Goal: Navigation & Orientation: Find specific page/section

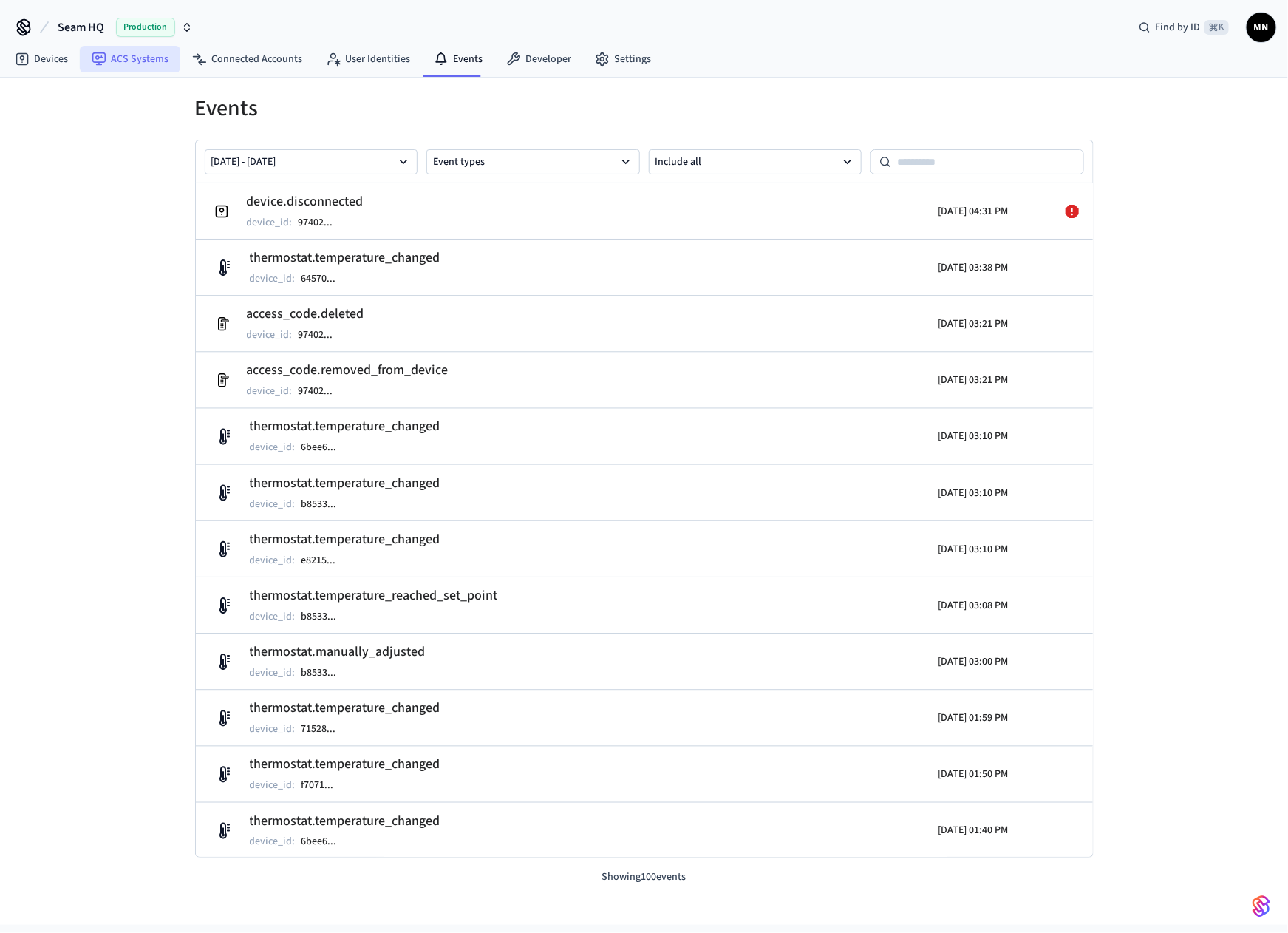
click at [120, 65] on link "ACS Systems" at bounding box center [130, 59] width 101 height 27
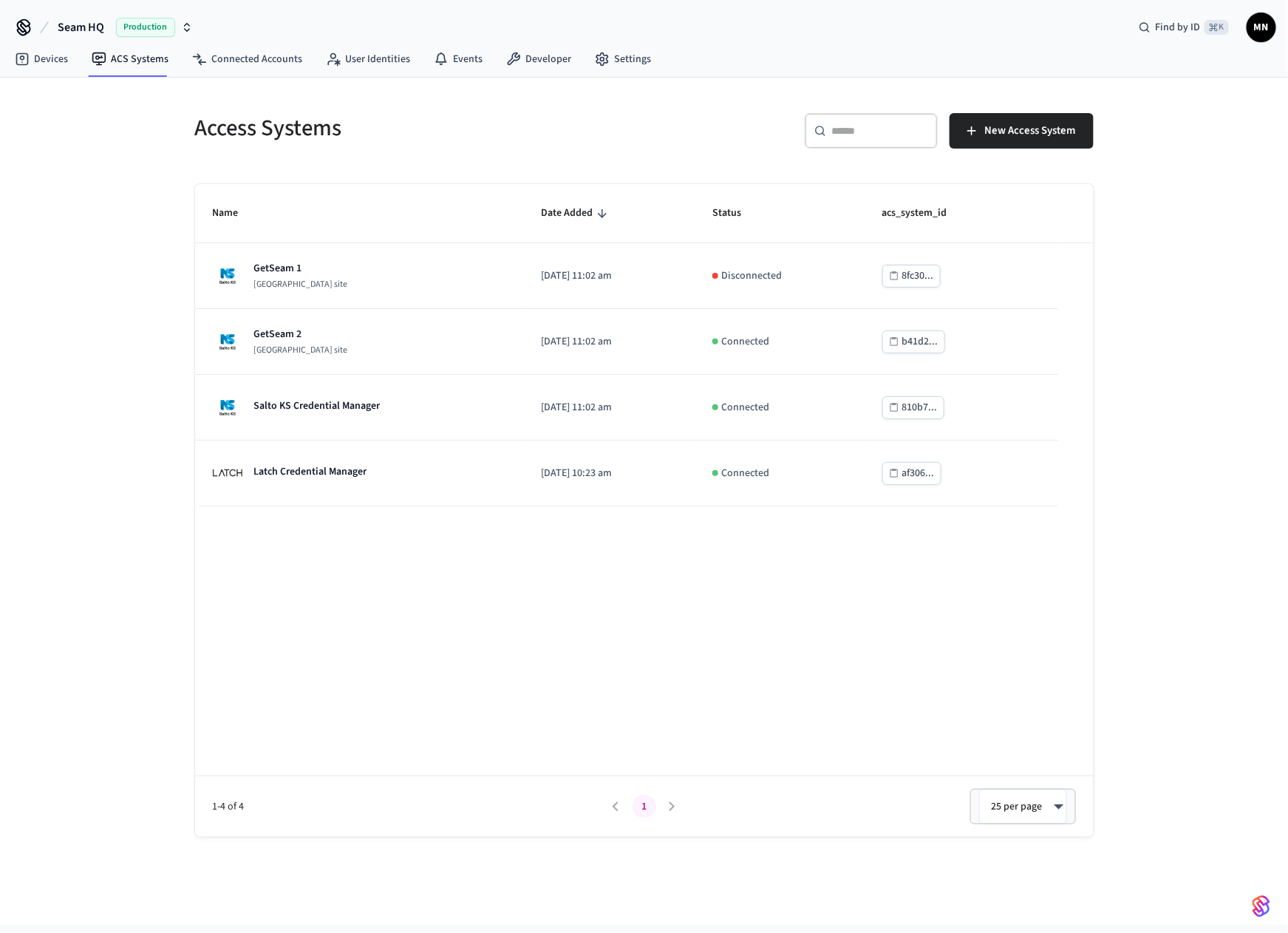
click at [1263, 905] on img "button" at bounding box center [1260, 905] width 18 height 23
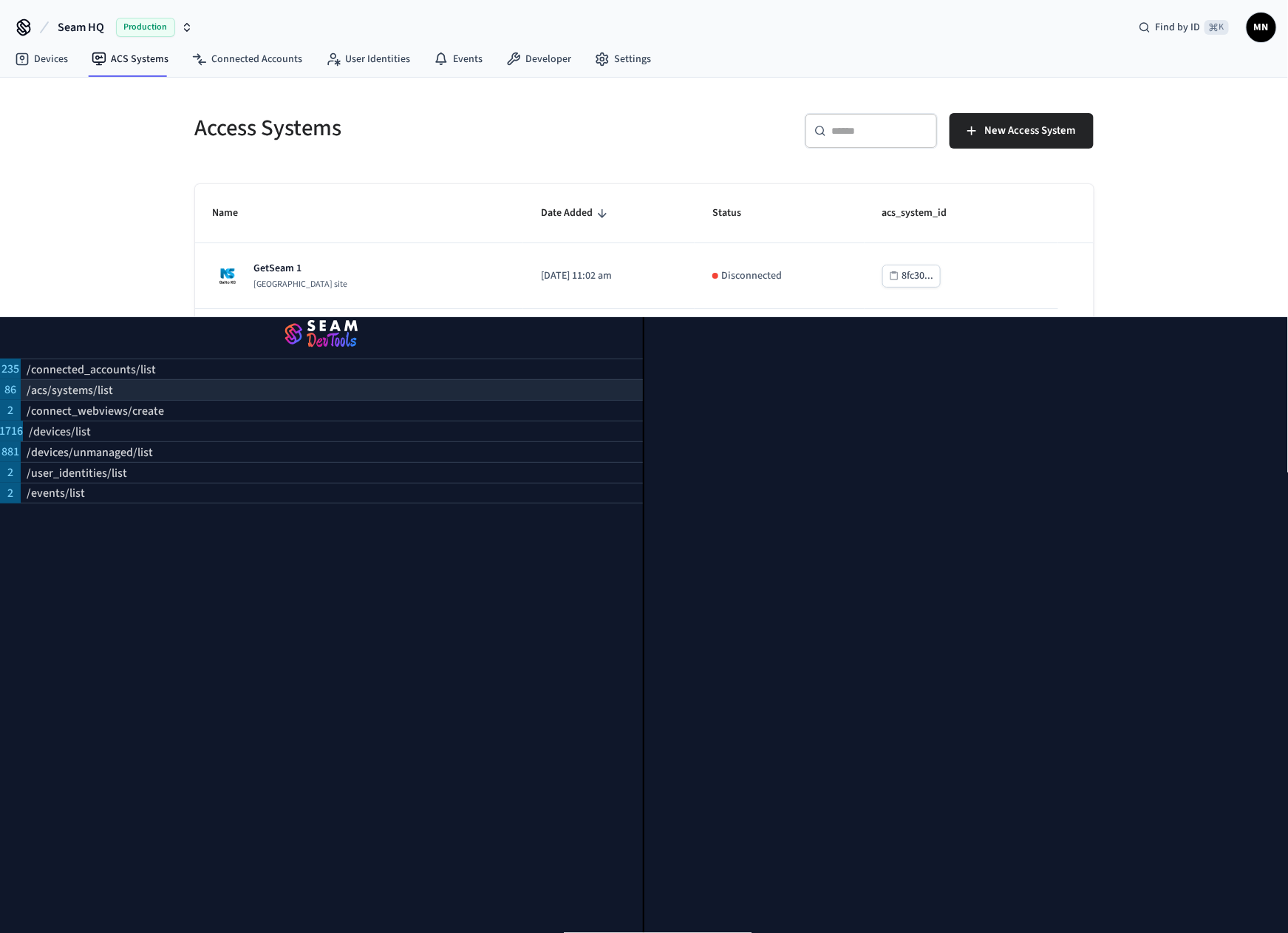
click at [159, 388] on div "/acs/systems/list" at bounding box center [331, 389] width 622 height 21
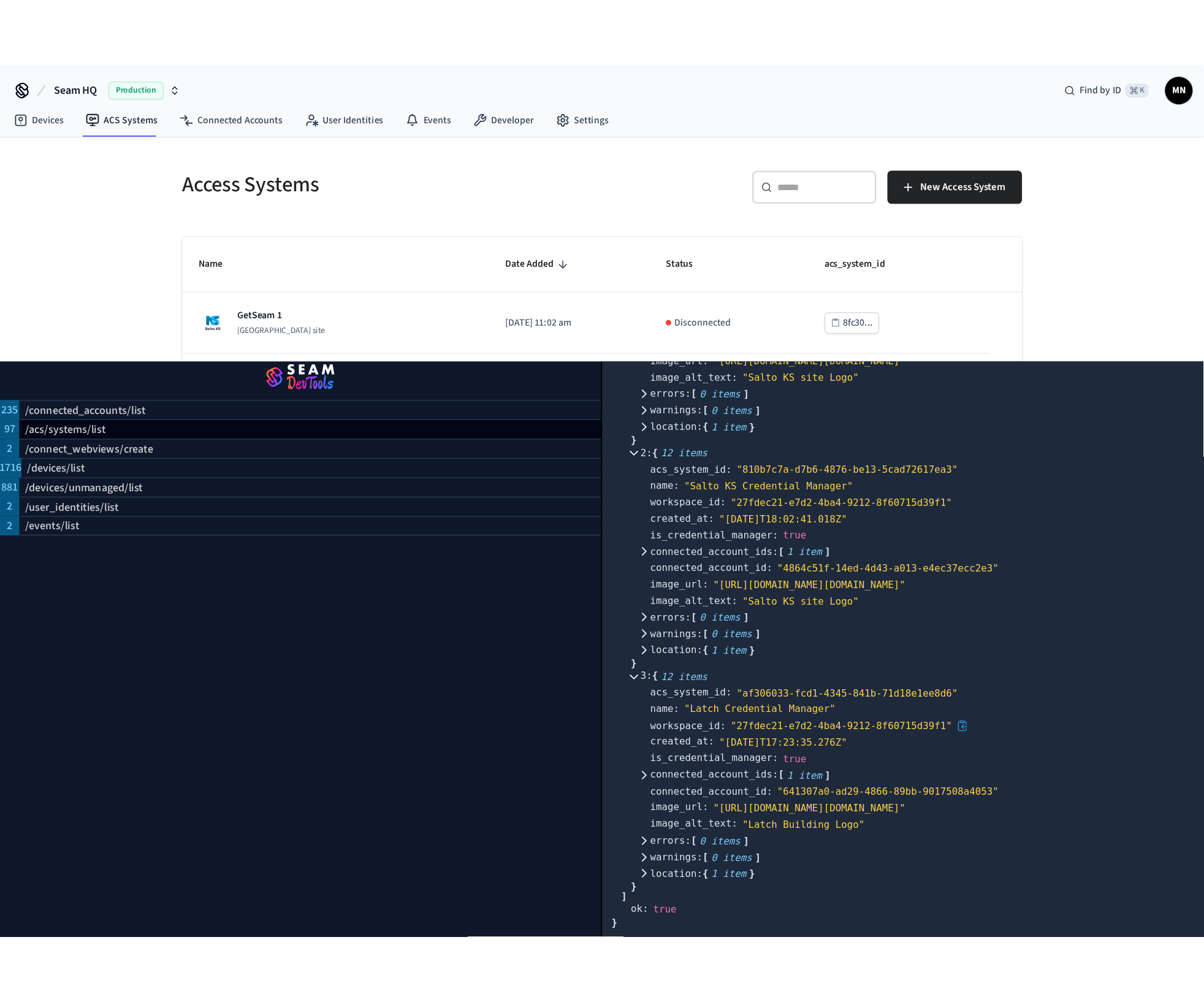
scroll to position [829, 0]
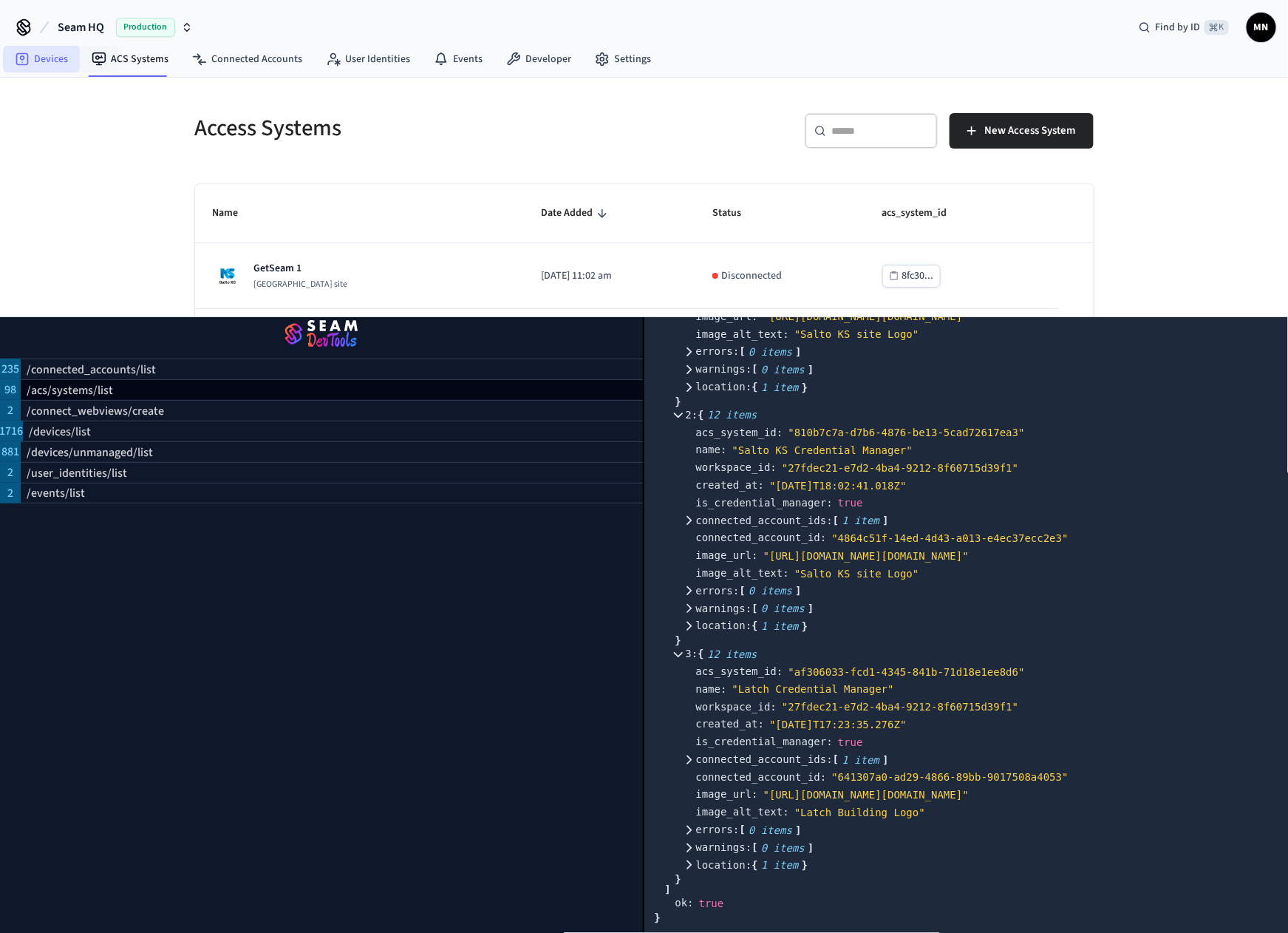
click at [55, 58] on link "Devices" at bounding box center [40, 59] width 77 height 27
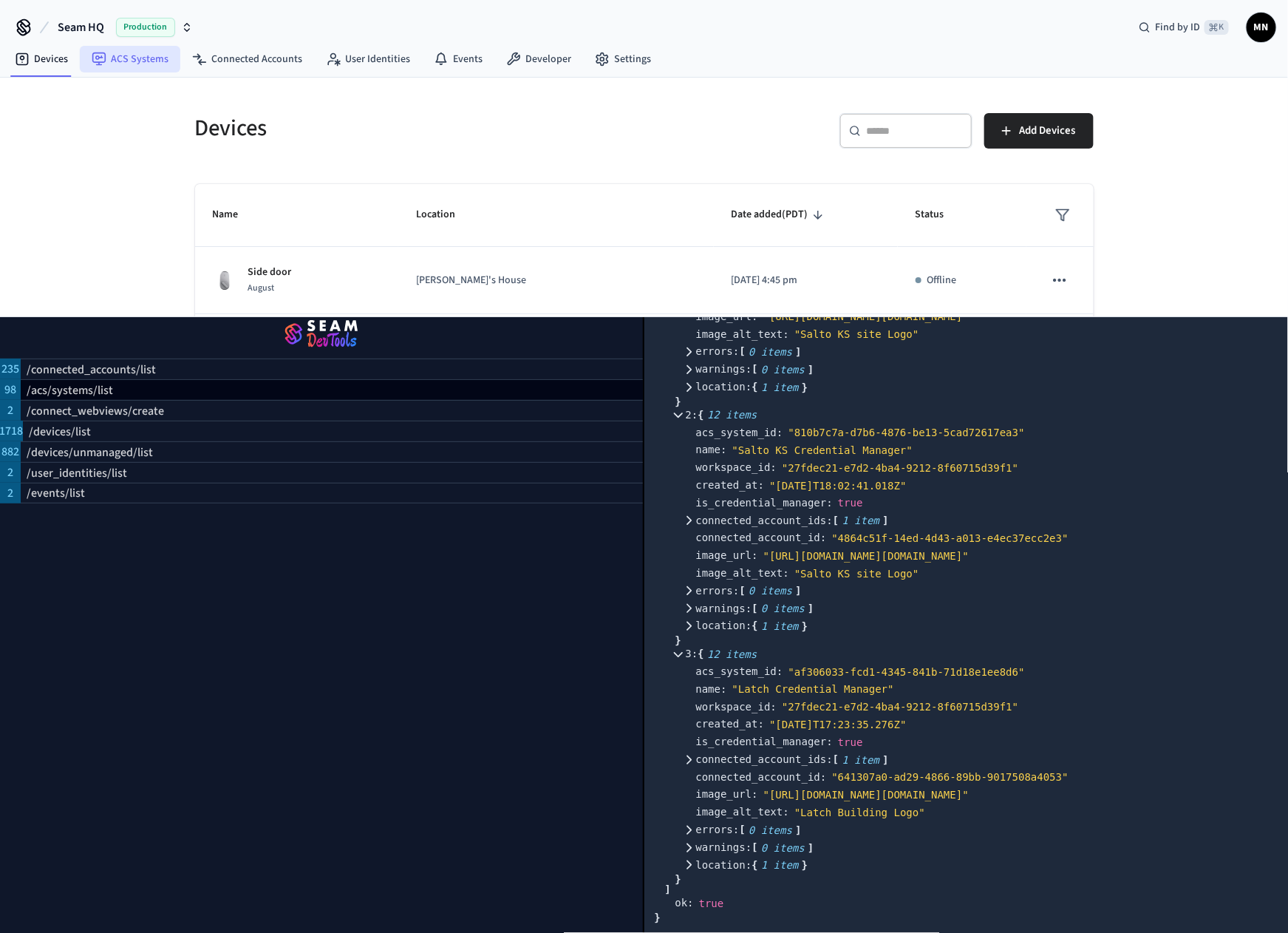
click at [130, 58] on link "ACS Systems" at bounding box center [130, 59] width 101 height 27
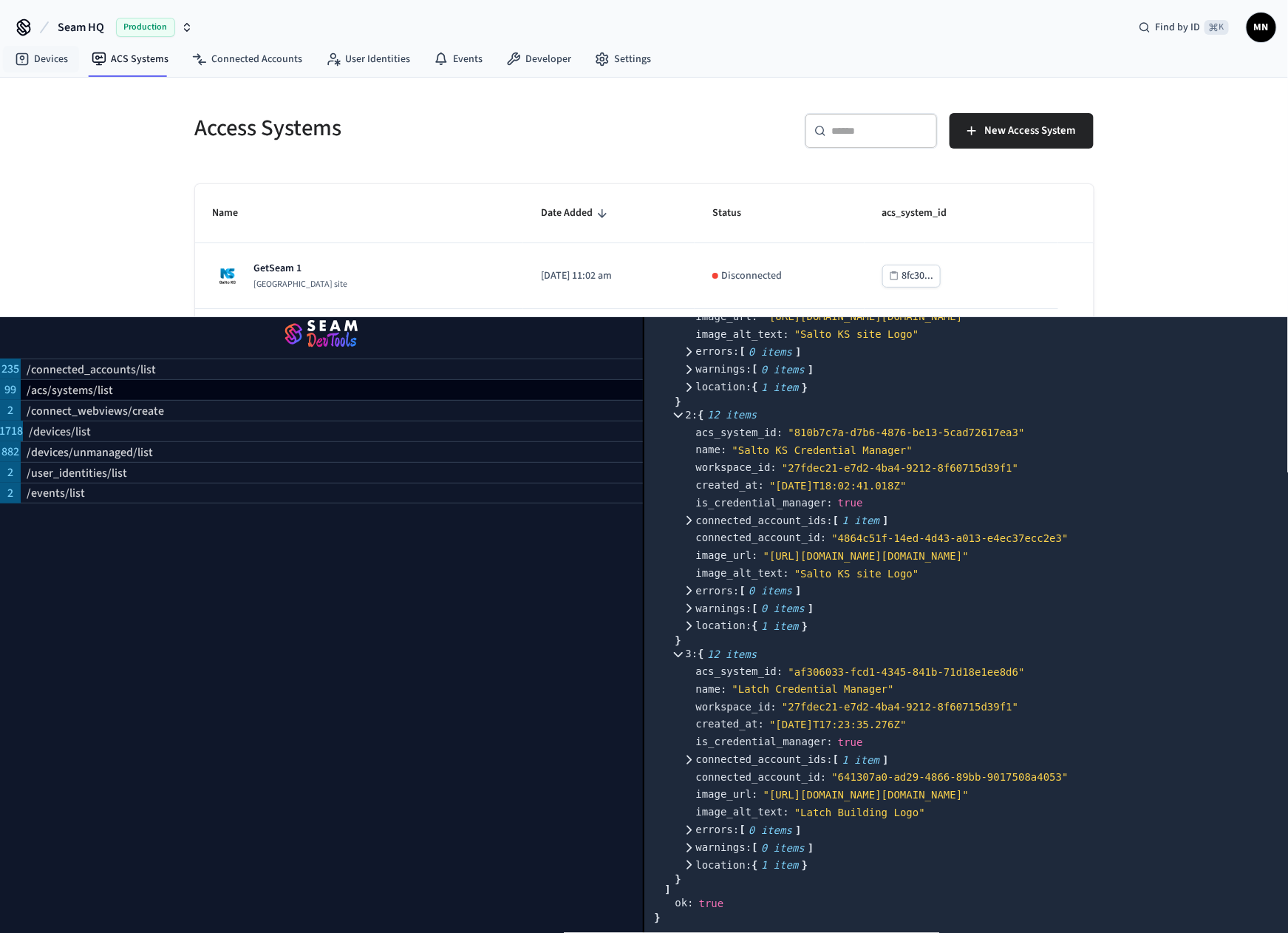
click at [86, 28] on span "Seam HQ" at bounding box center [81, 27] width 46 height 18
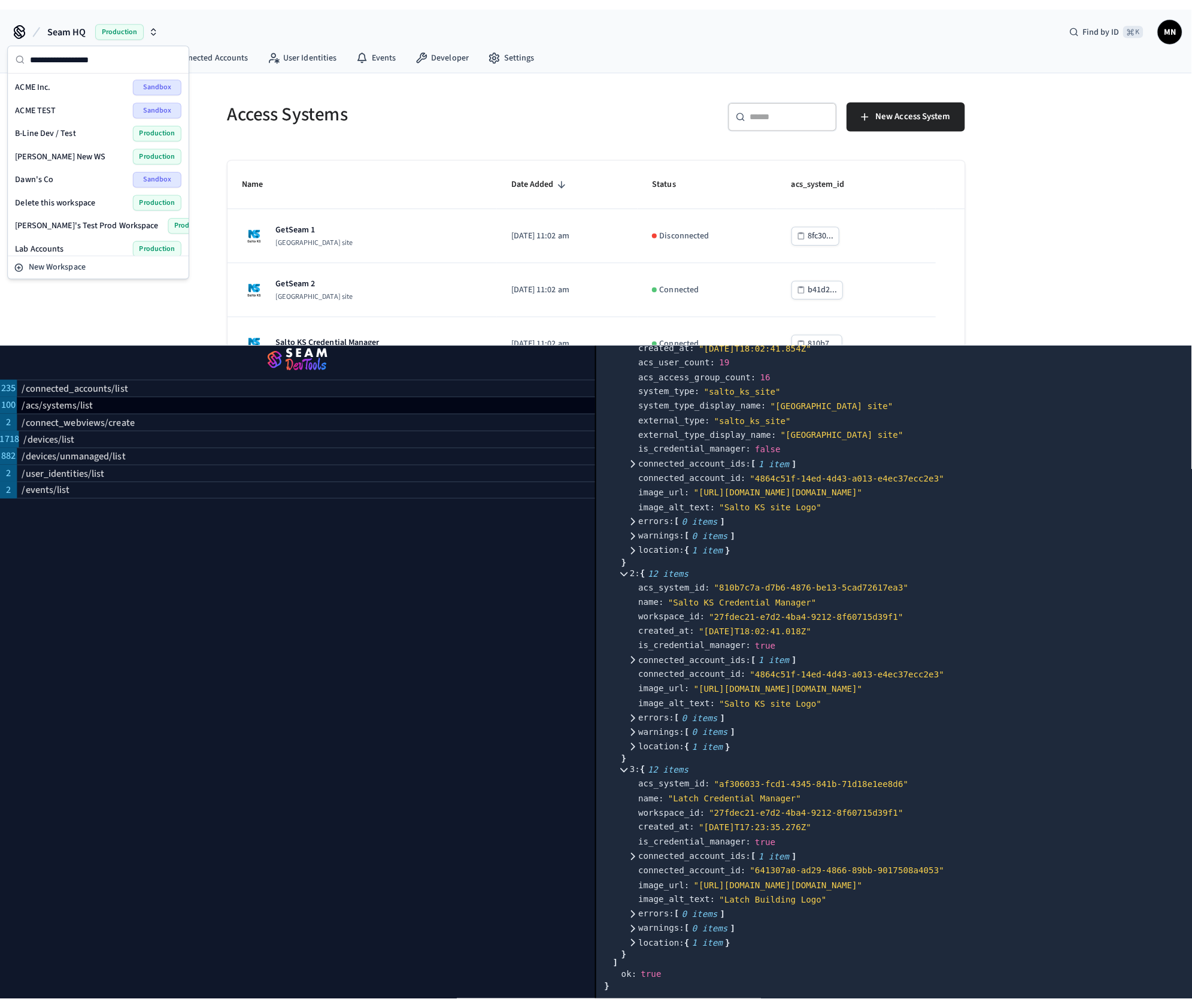
scroll to position [601, 0]
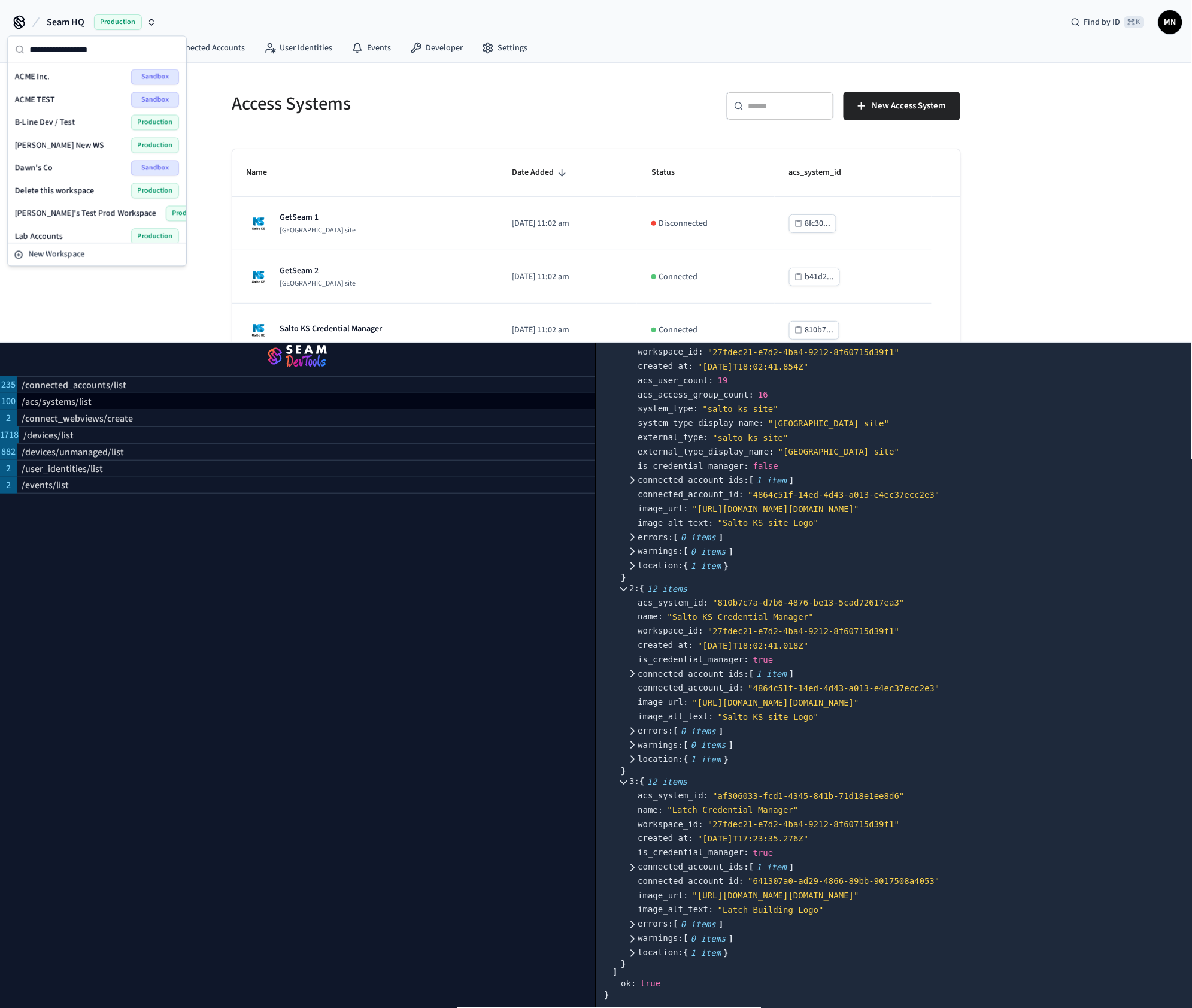
click at [59, 234] on span "Lab Accounts" at bounding box center [38, 236] width 48 height 12
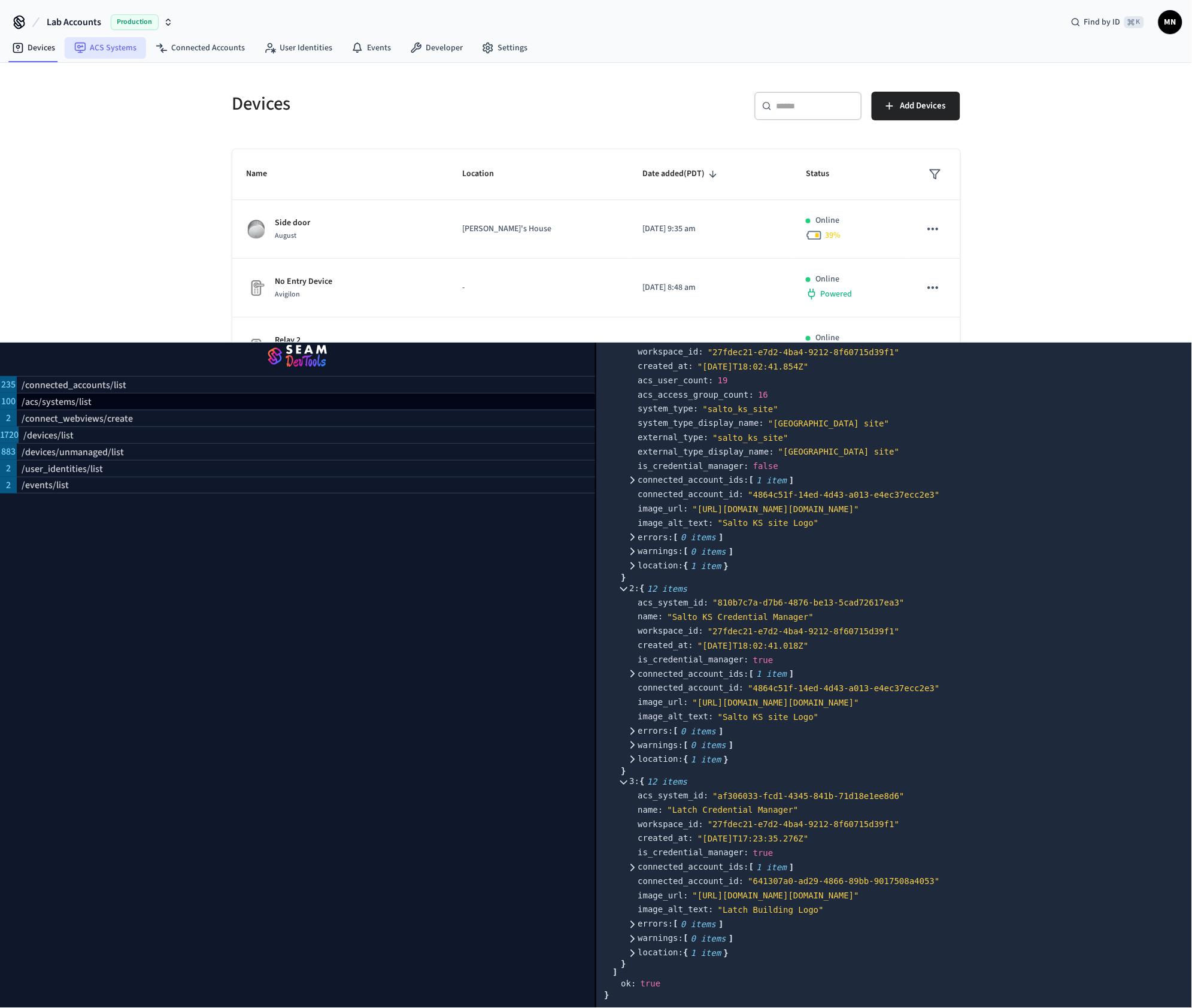
click at [89, 54] on link "ACS Systems" at bounding box center [105, 47] width 82 height 22
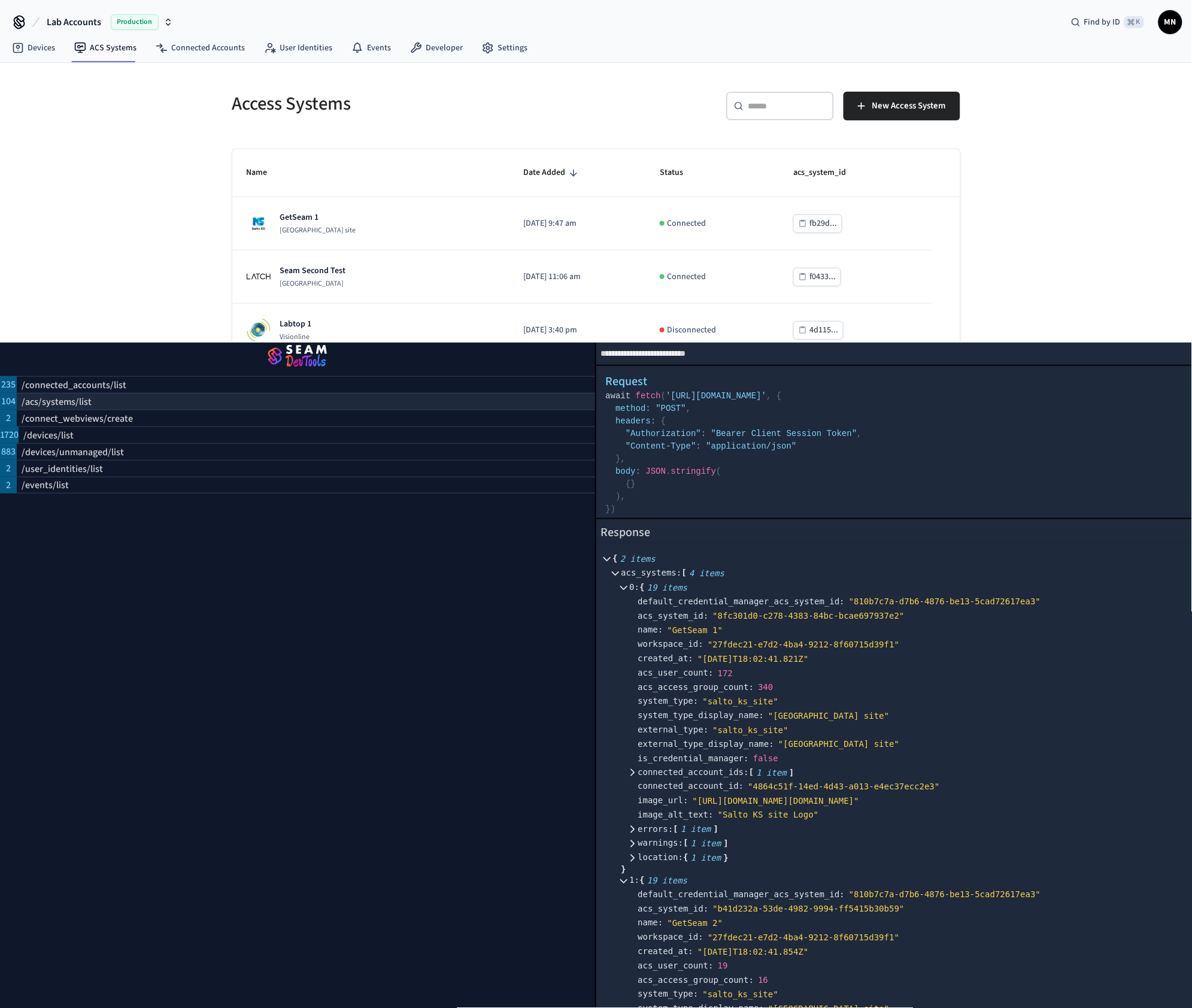
click at [70, 400] on p "/acs/systems/list" at bounding box center [56, 402] width 70 height 15
click at [113, 398] on div "/acs/systems/list" at bounding box center [305, 401] width 578 height 17
click at [304, 356] on img "button" at bounding box center [298, 357] width 566 height 33
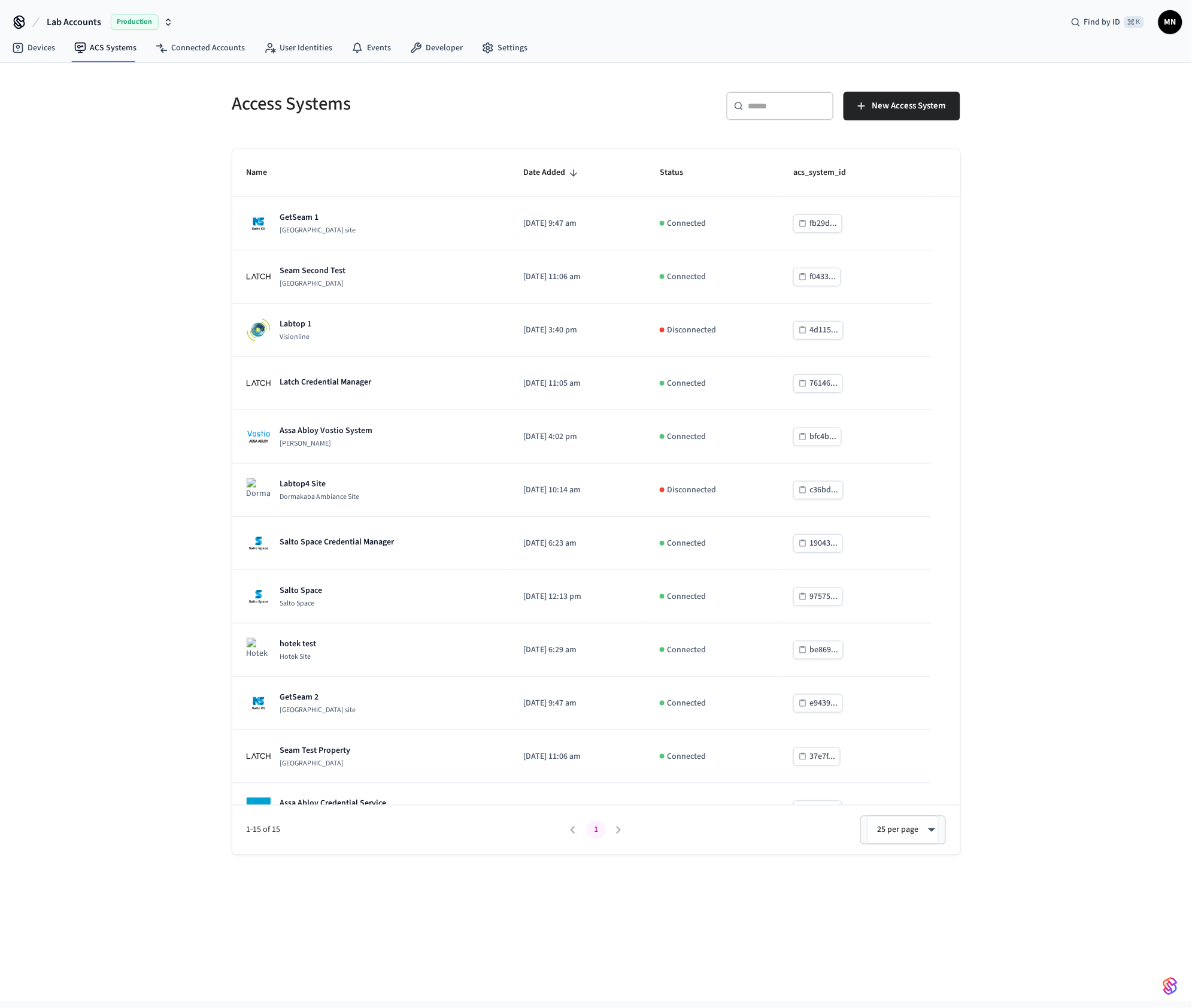
click at [1043, 755] on img "button" at bounding box center [1170, 986] width 15 height 19
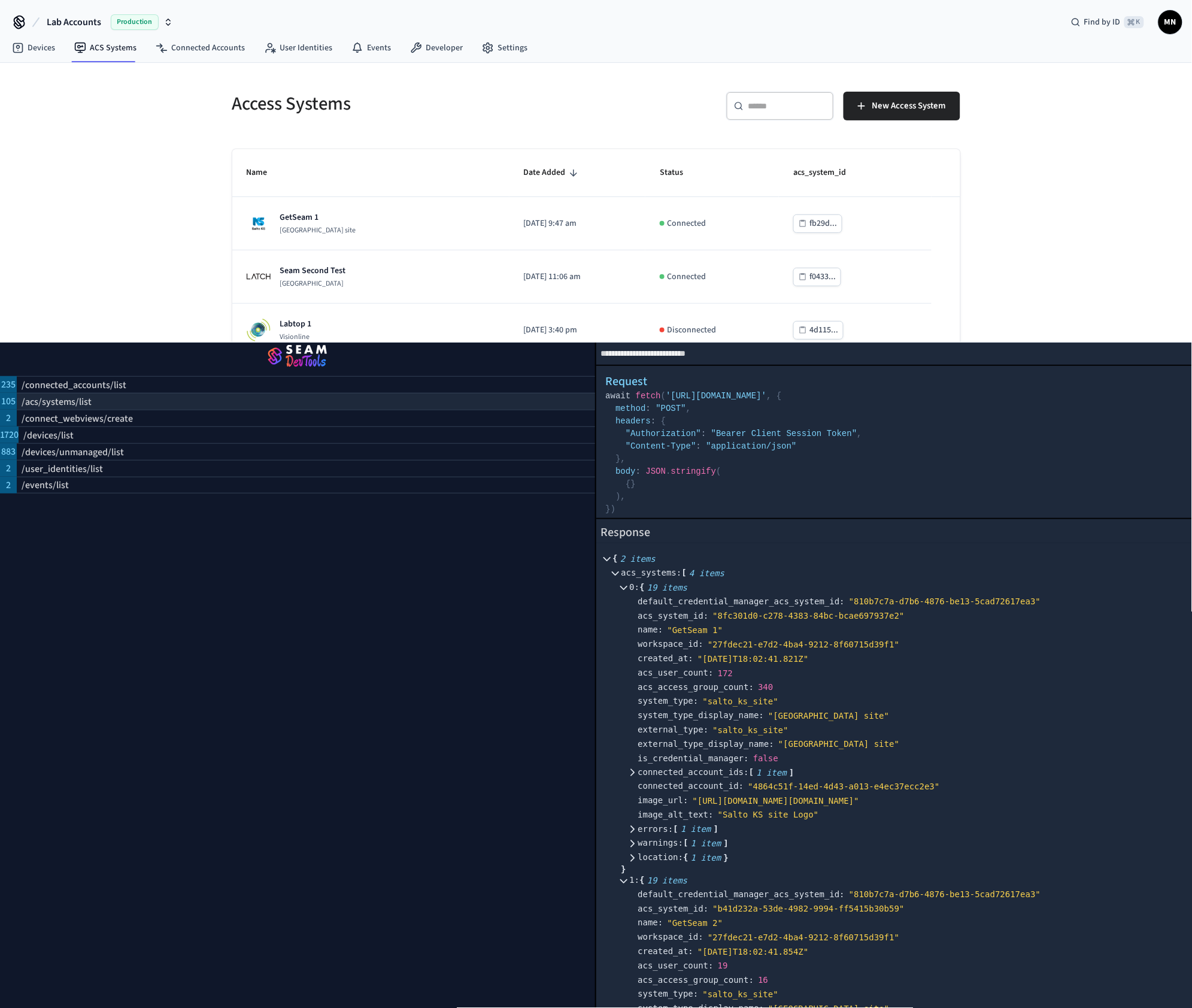
click at [70, 398] on p "/acs/systems/list" at bounding box center [56, 402] width 70 height 15
click at [85, 400] on p "/acs/systems/list" at bounding box center [56, 402] width 70 height 15
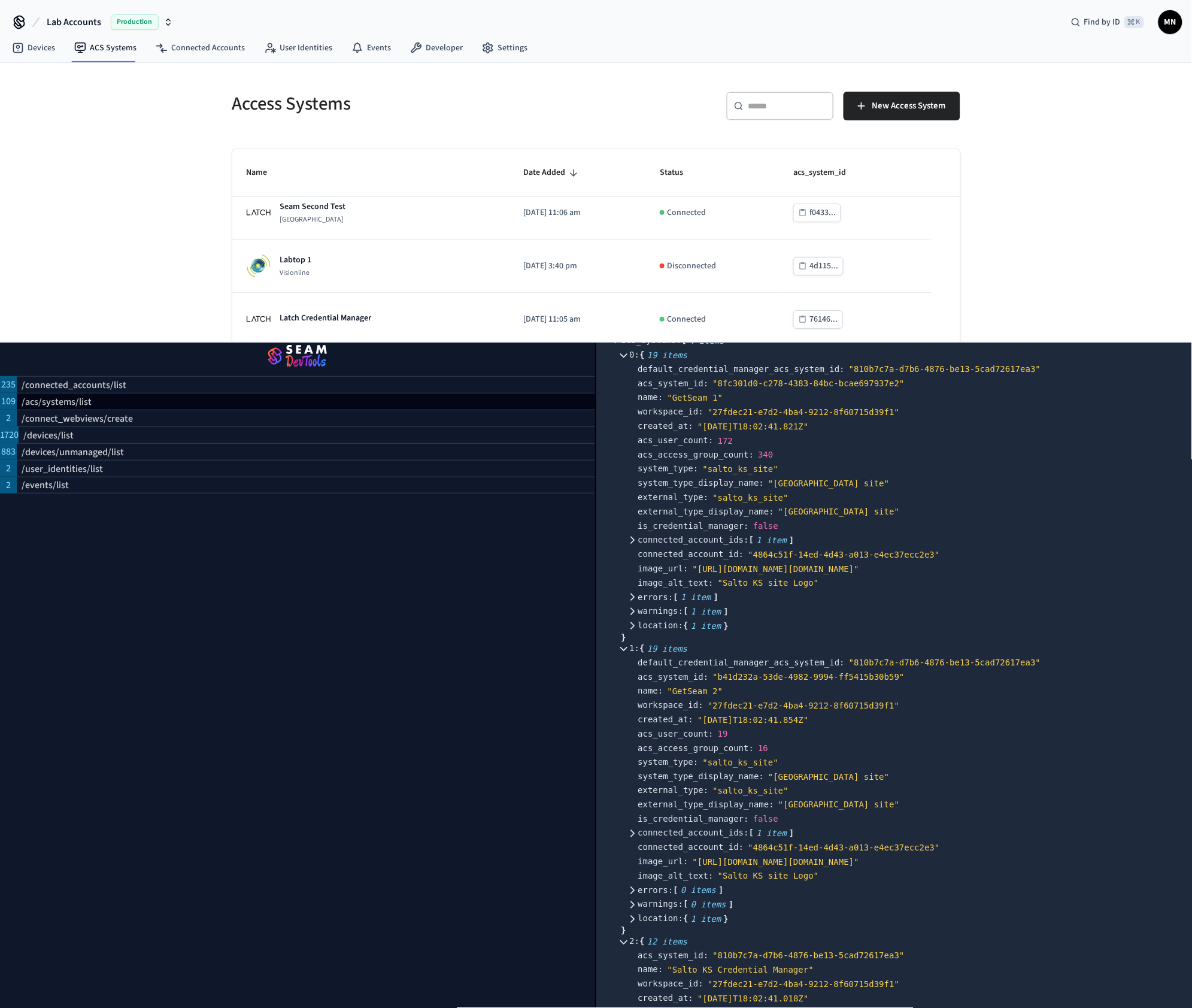
scroll to position [235, 0]
click at [666, 755] on span "system_type_display_name :" at bounding box center [701, 774] width 126 height 9
click at [308, 364] on img "button" at bounding box center [298, 357] width 566 height 33
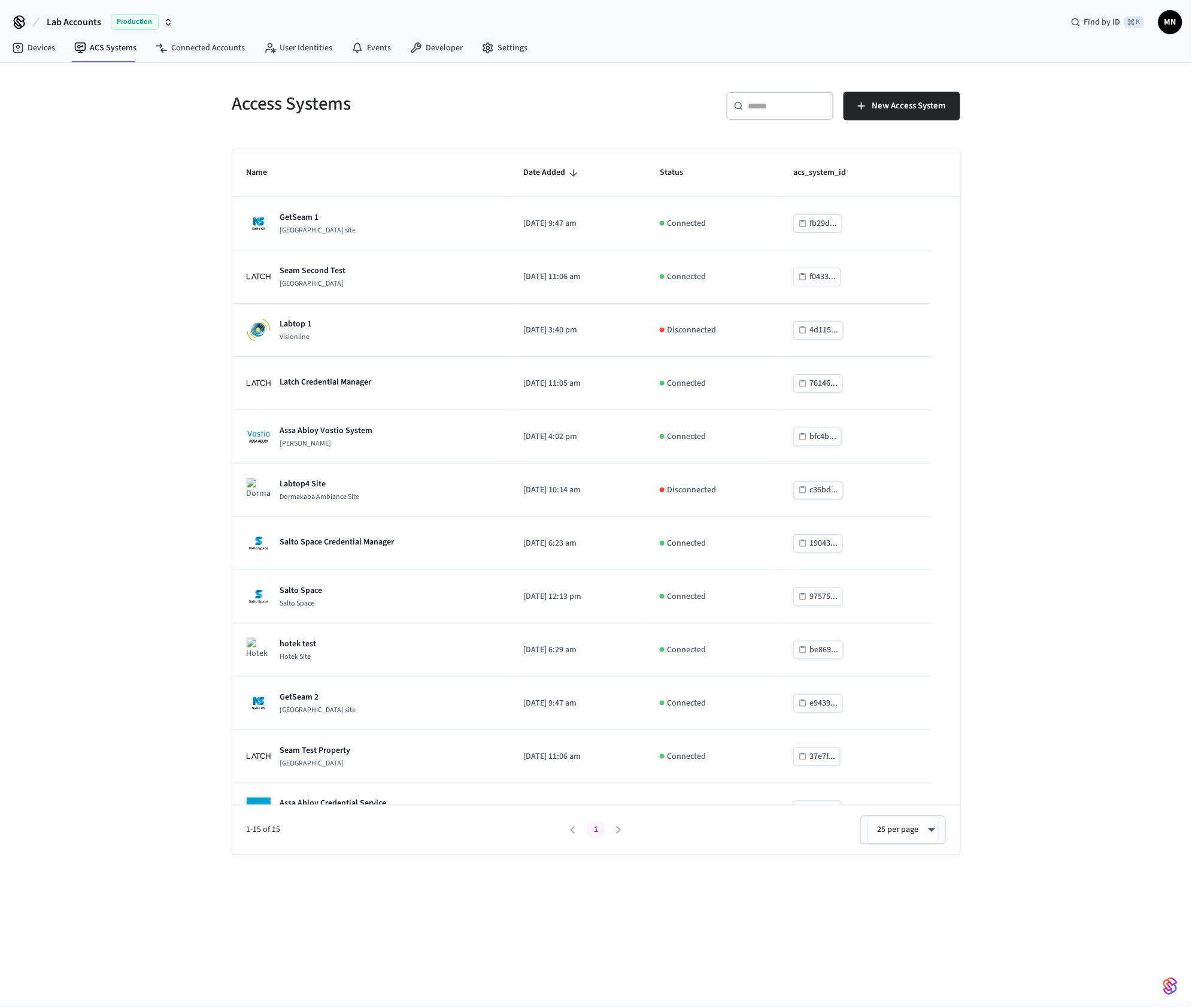
click at [1175, 984] on img "button" at bounding box center [1170, 986] width 15 height 19
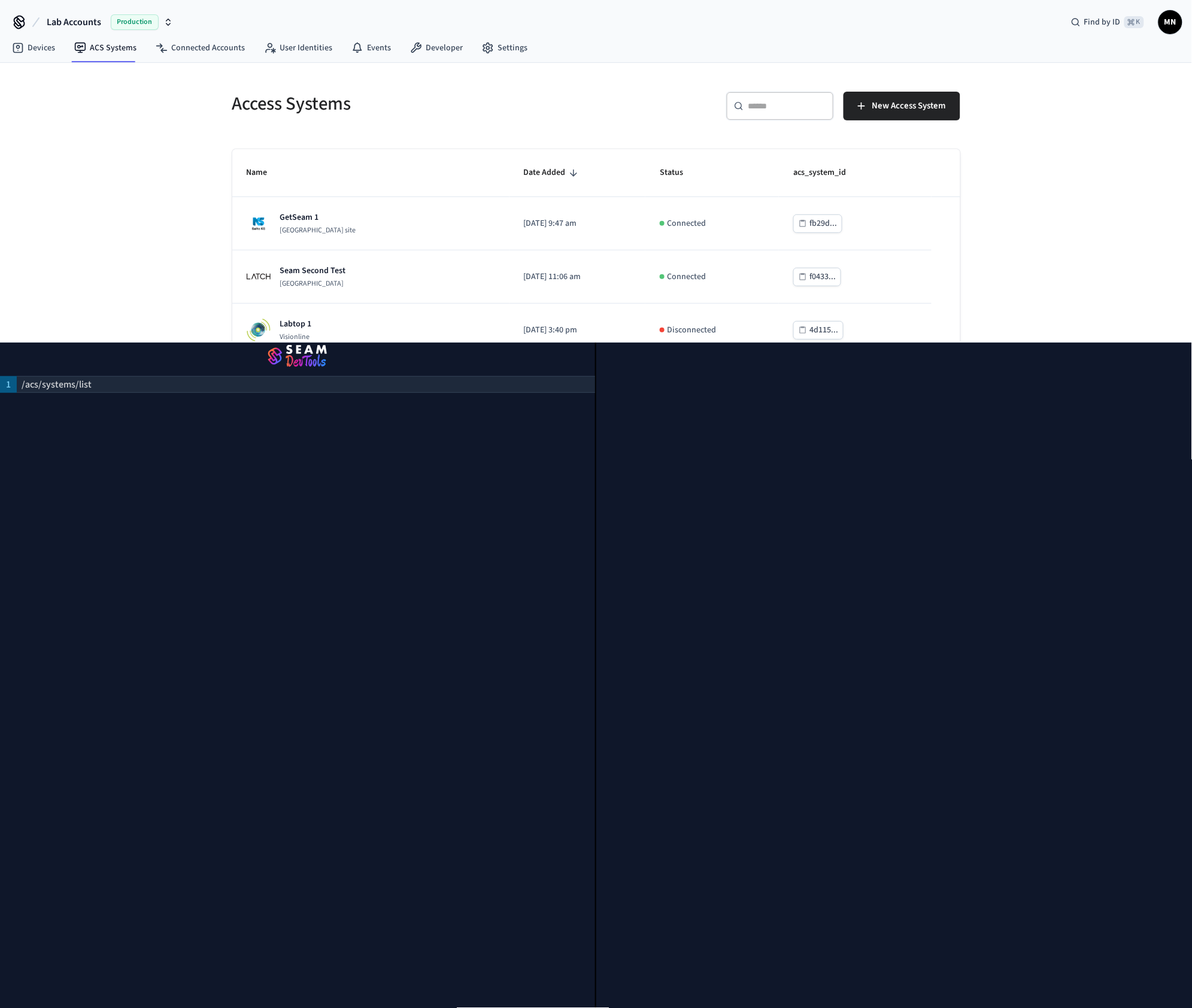
click at [78, 379] on p "/acs/systems/list" at bounding box center [56, 384] width 70 height 15
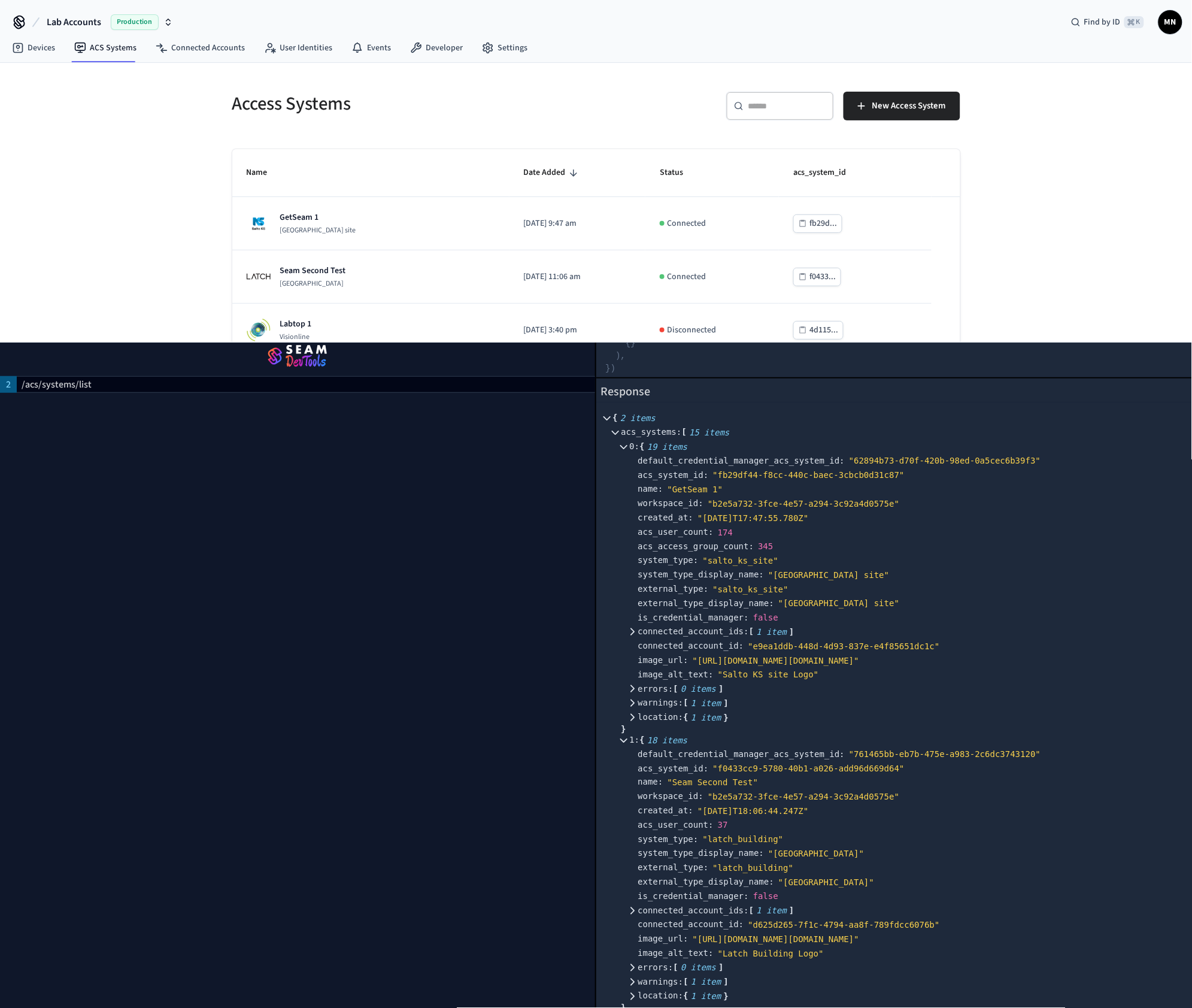
scroll to position [225, 0]
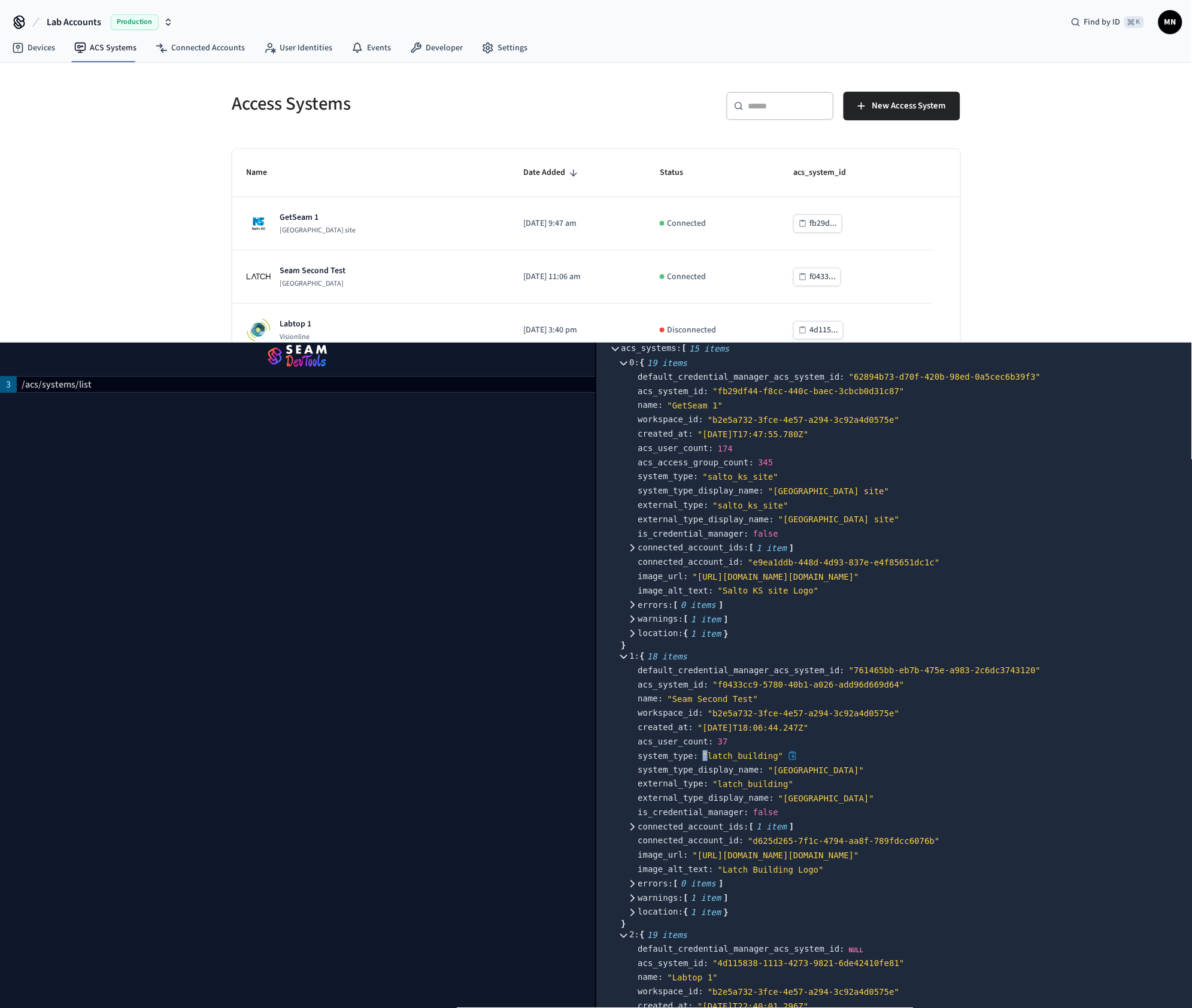
drag, startPoint x: 777, startPoint y: 756, endPoint x: 709, endPoint y: 759, distance: 68.1
drag, startPoint x: 709, startPoint y: 756, endPoint x: 777, endPoint y: 754, distance: 68.0
click at [777, 754] on div "" latch_building"" at bounding box center [744, 755] width 81 height 10
copy div "latch_building"
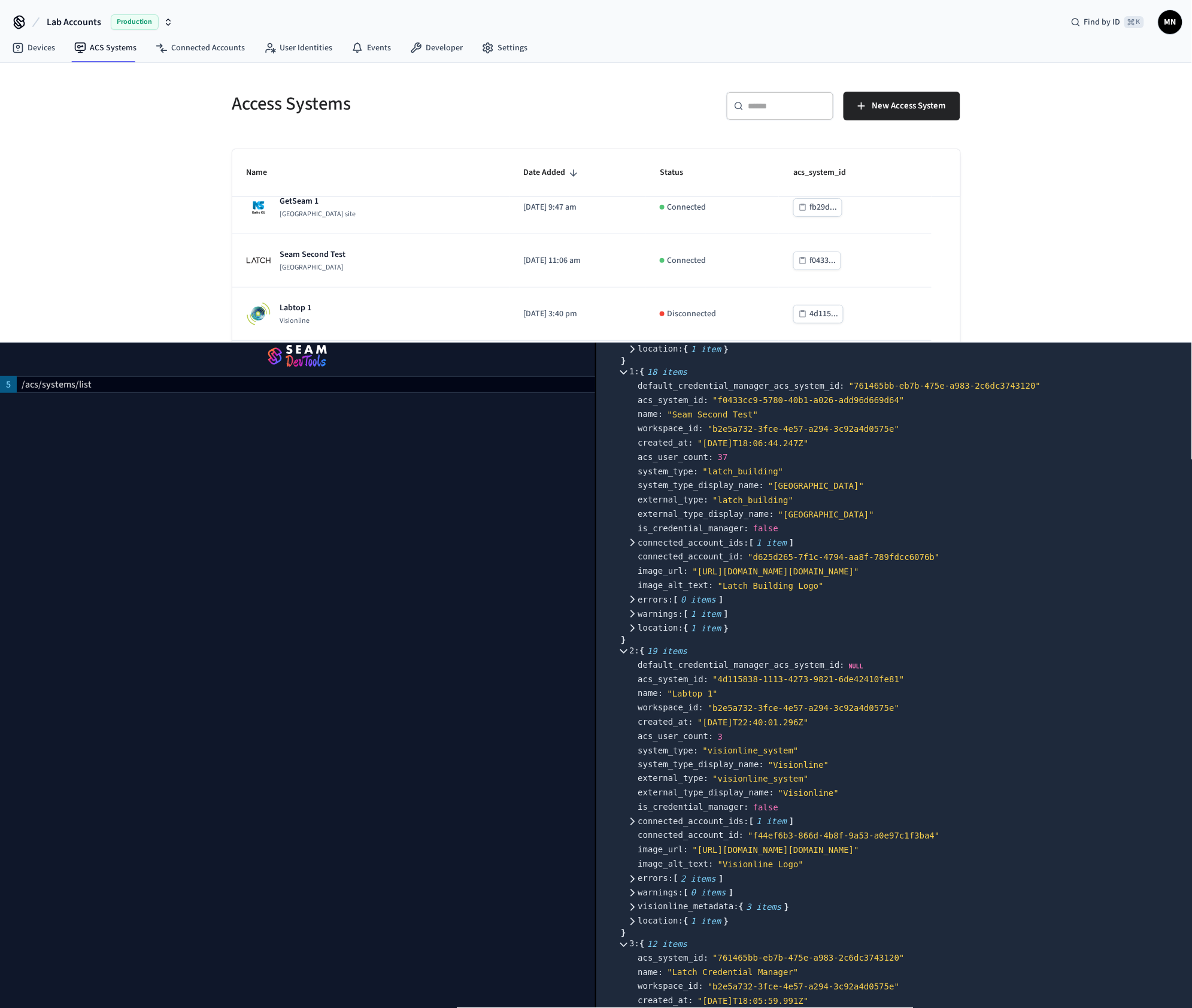
scroll to position [193, 0]
click at [1071, 164] on div "Access Systems ​ ​ New Access System Name Date Added Status acs_system_id Assa …" at bounding box center [596, 532] width 1192 height 938
click at [505, 112] on h5 "Access Systems" at bounding box center [411, 103] width 357 height 24
click at [1099, 303] on div "Access Systems ​ ​ New Access System Name Date Added Status acs_system_id Assa …" at bounding box center [596, 532] width 1192 height 938
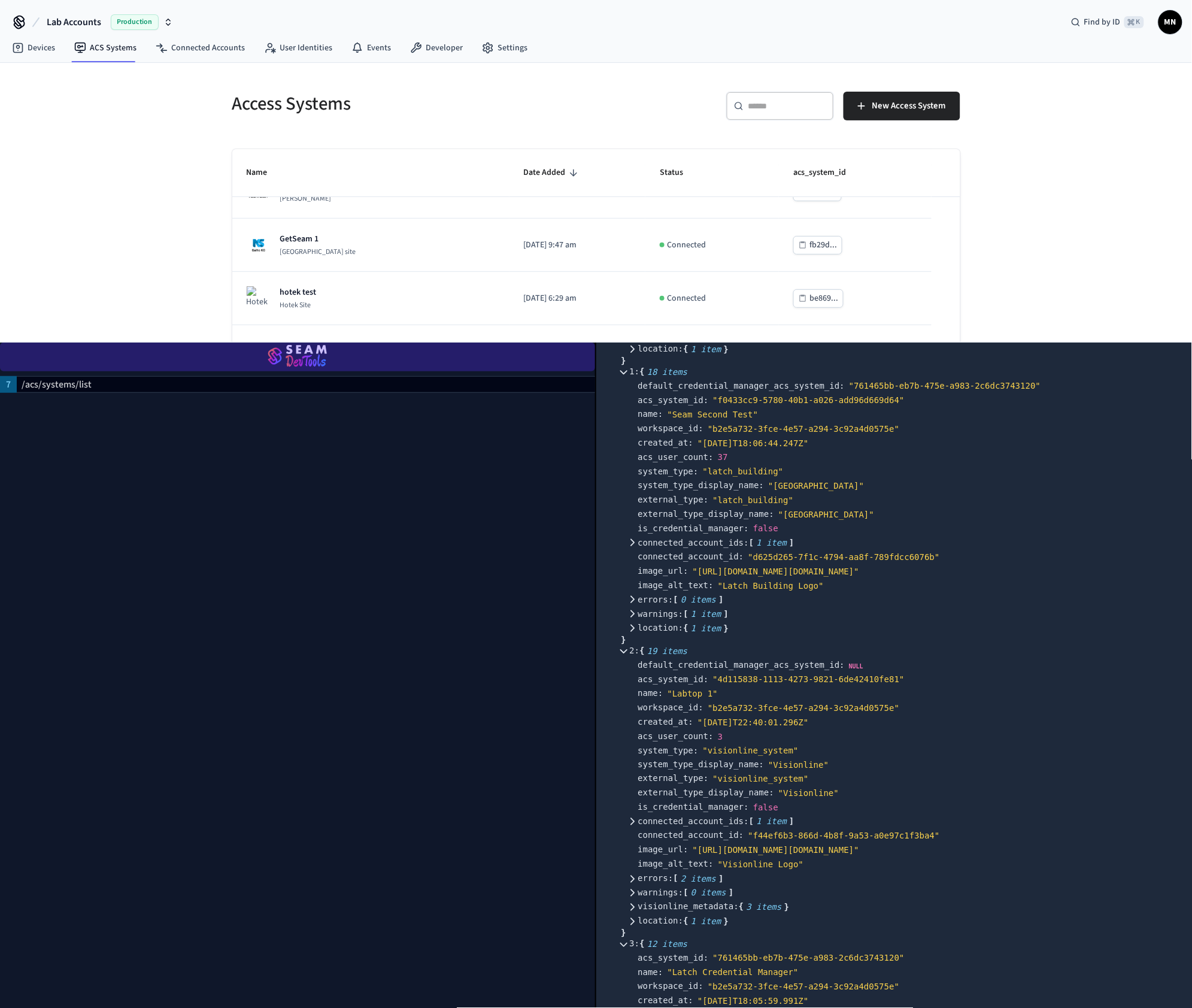
click at [294, 362] on img "button" at bounding box center [298, 357] width 566 height 33
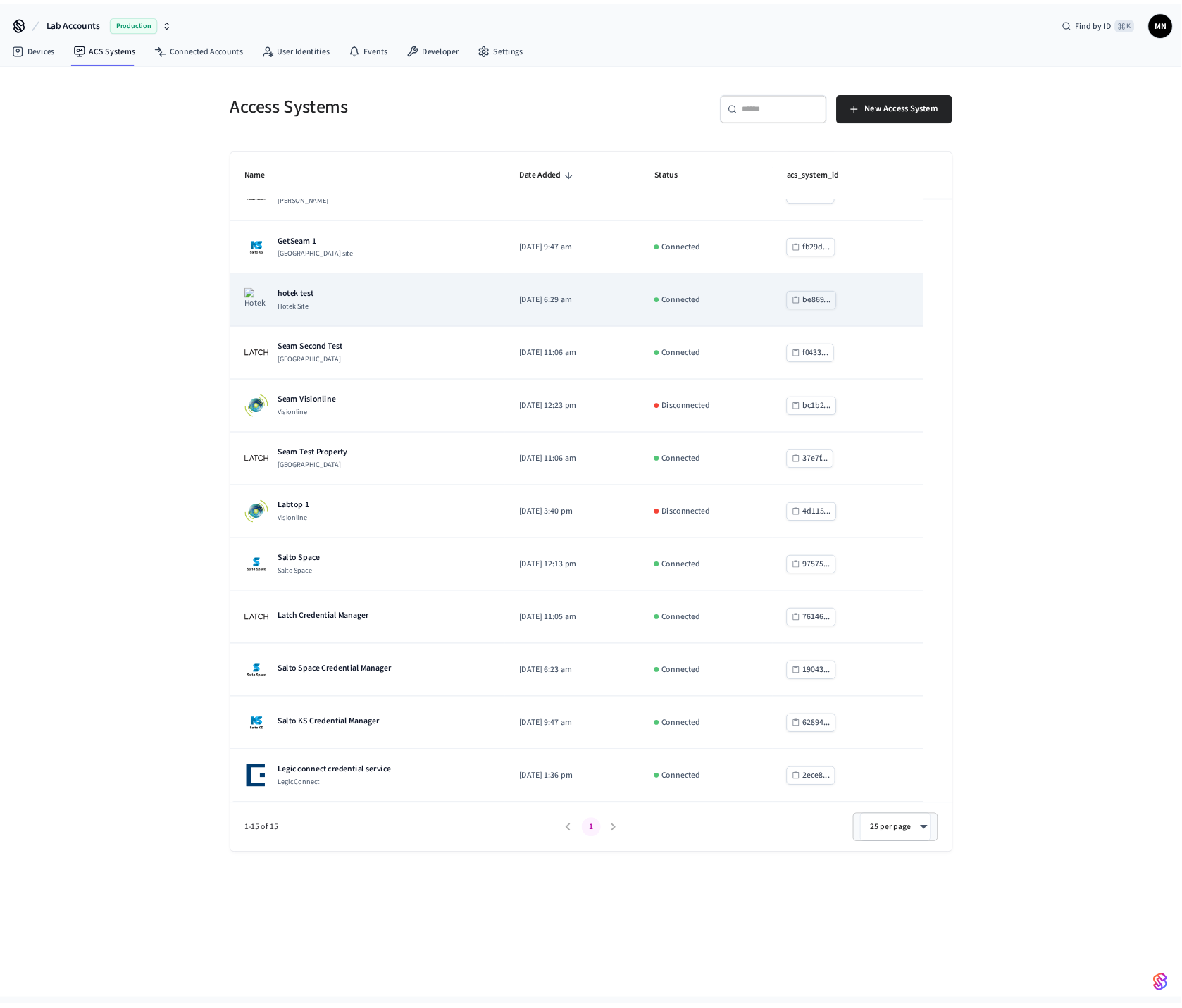
scroll to position [0, 0]
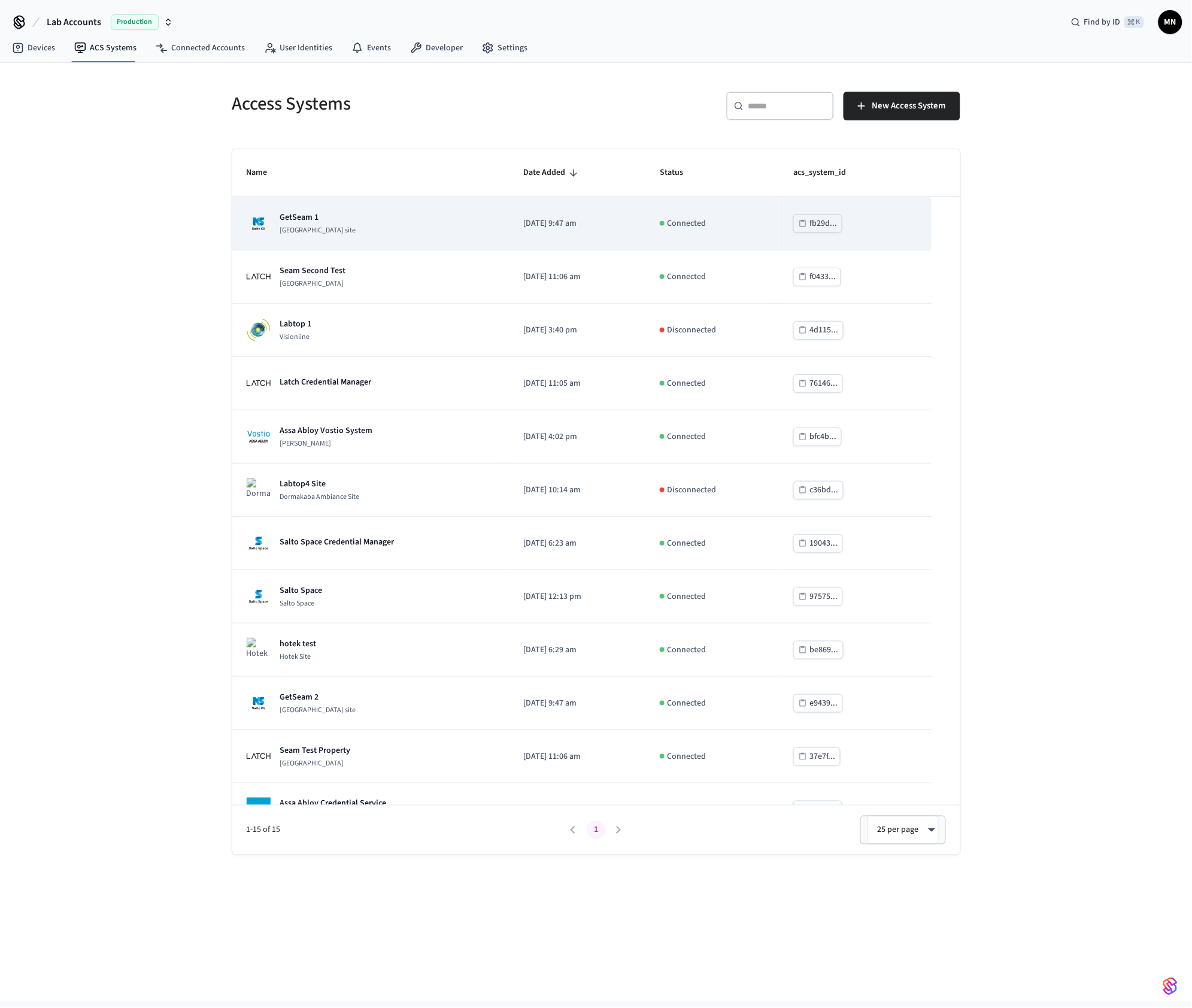
click at [448, 230] on div "GetSeam 1 Salto KS site" at bounding box center [371, 223] width 248 height 24
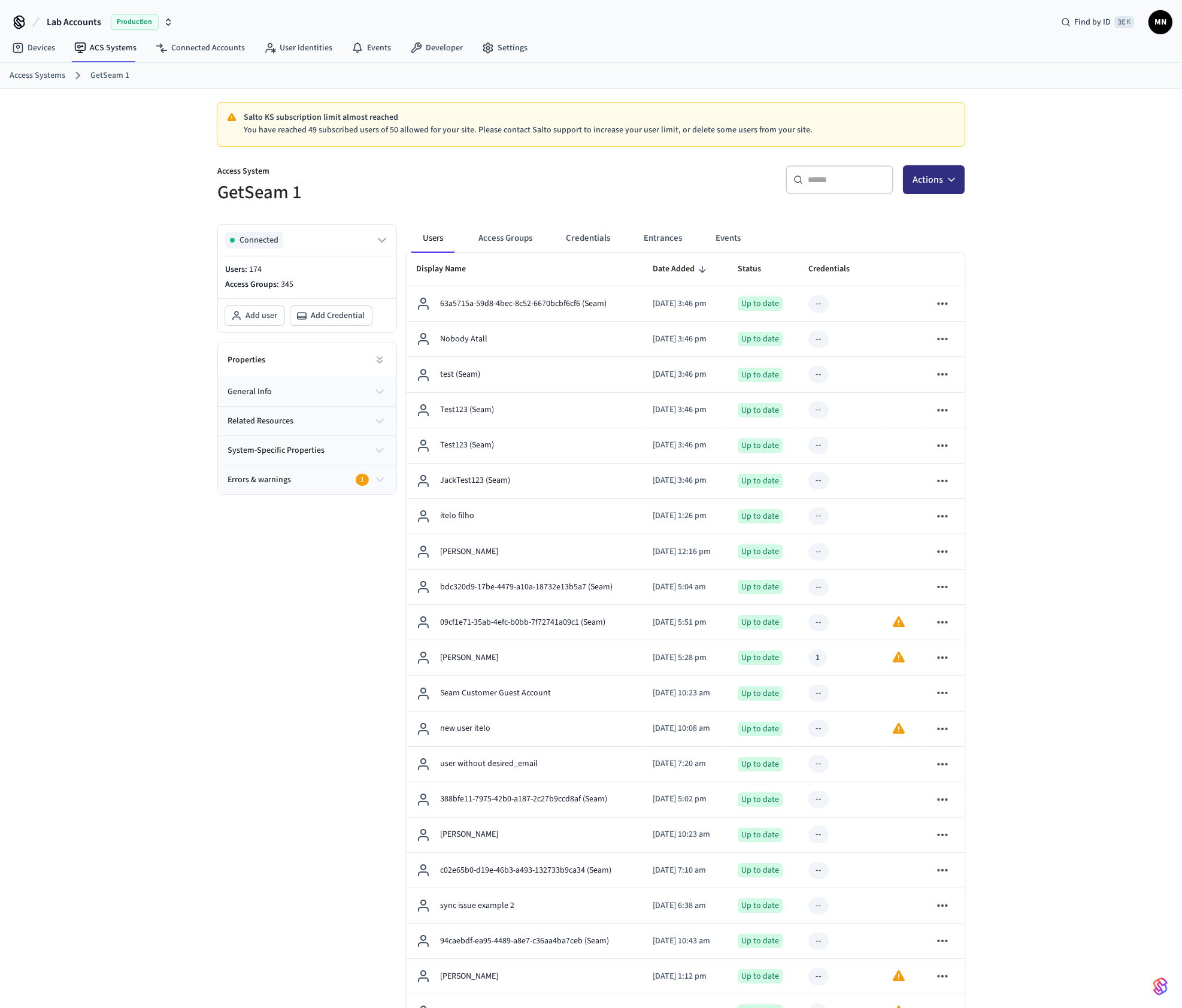
click at [961, 174] on button "Actions" at bounding box center [934, 179] width 61 height 29
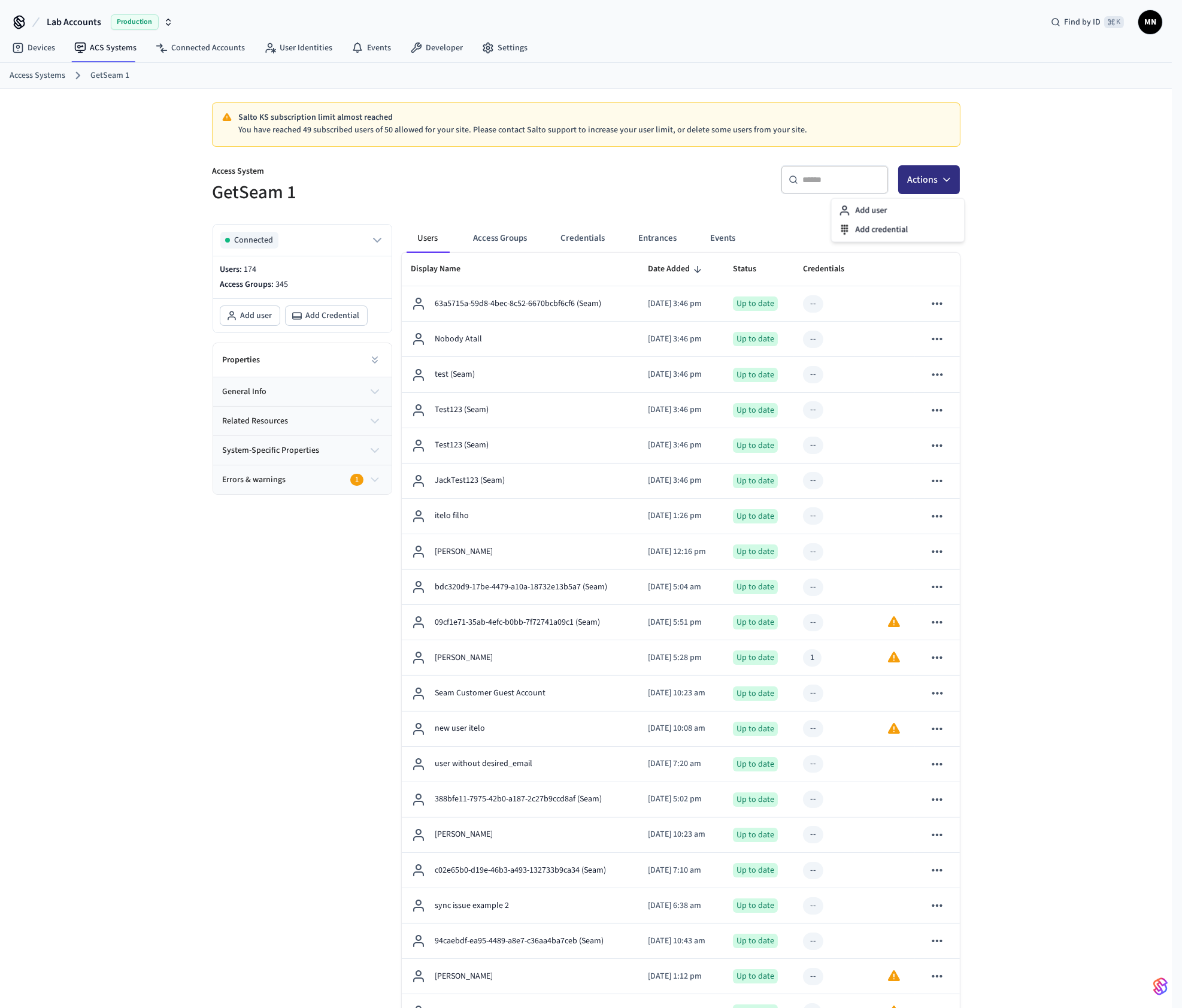
click at [944, 181] on button "Actions" at bounding box center [929, 179] width 61 height 29
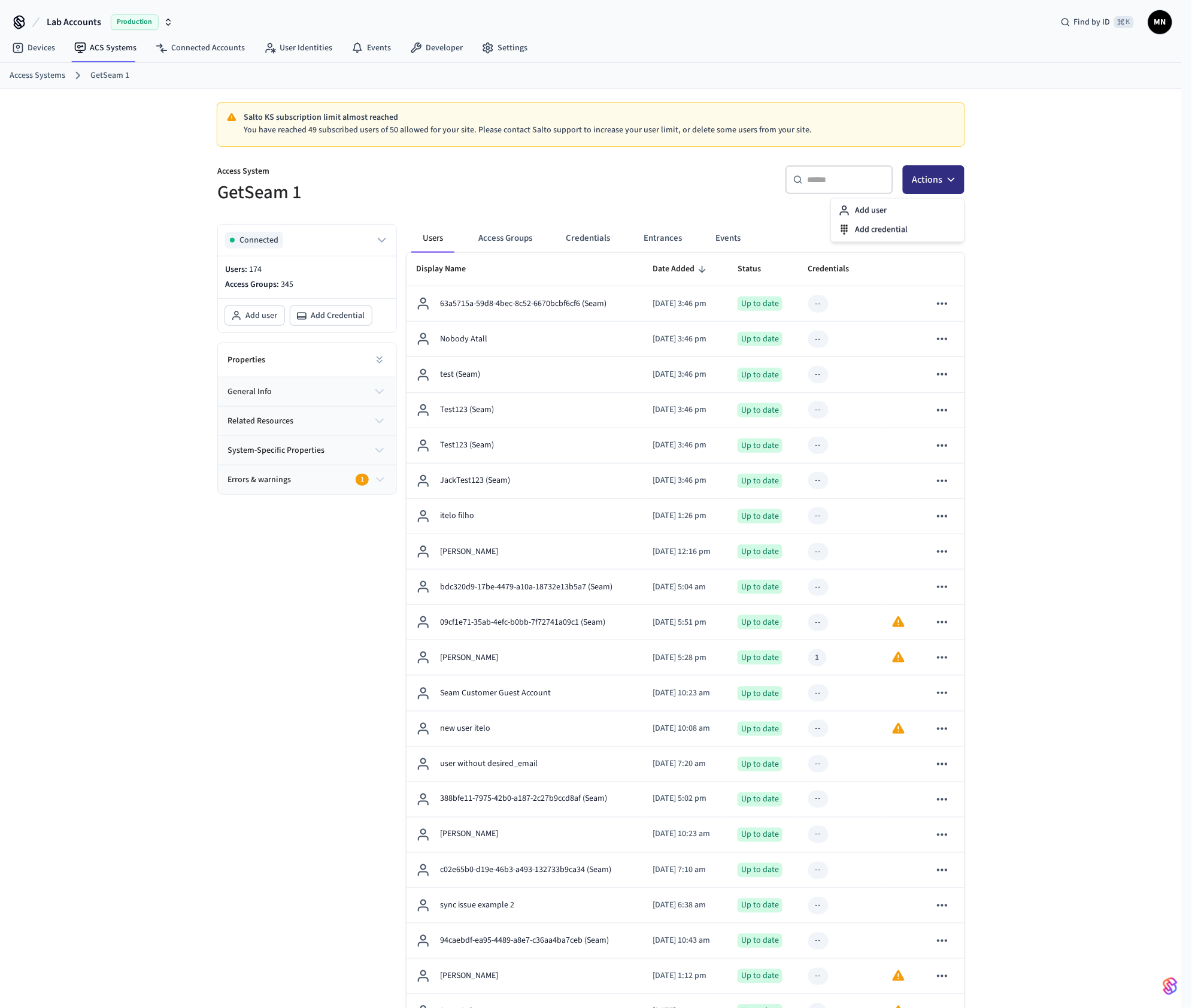
click at [944, 181] on button "Actions" at bounding box center [934, 179] width 61 height 29
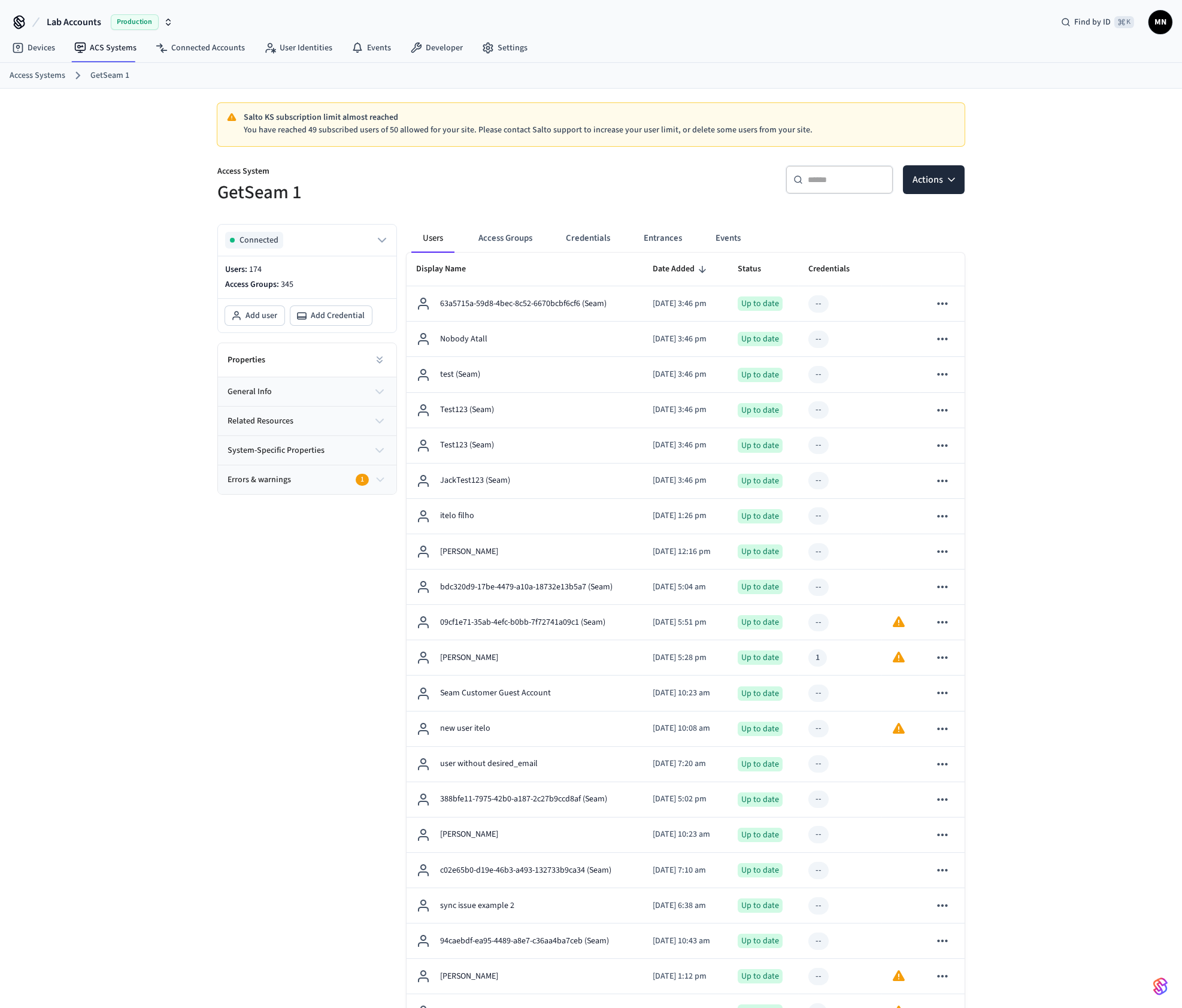
click at [928, 186] on button "Actions" at bounding box center [934, 179] width 61 height 29
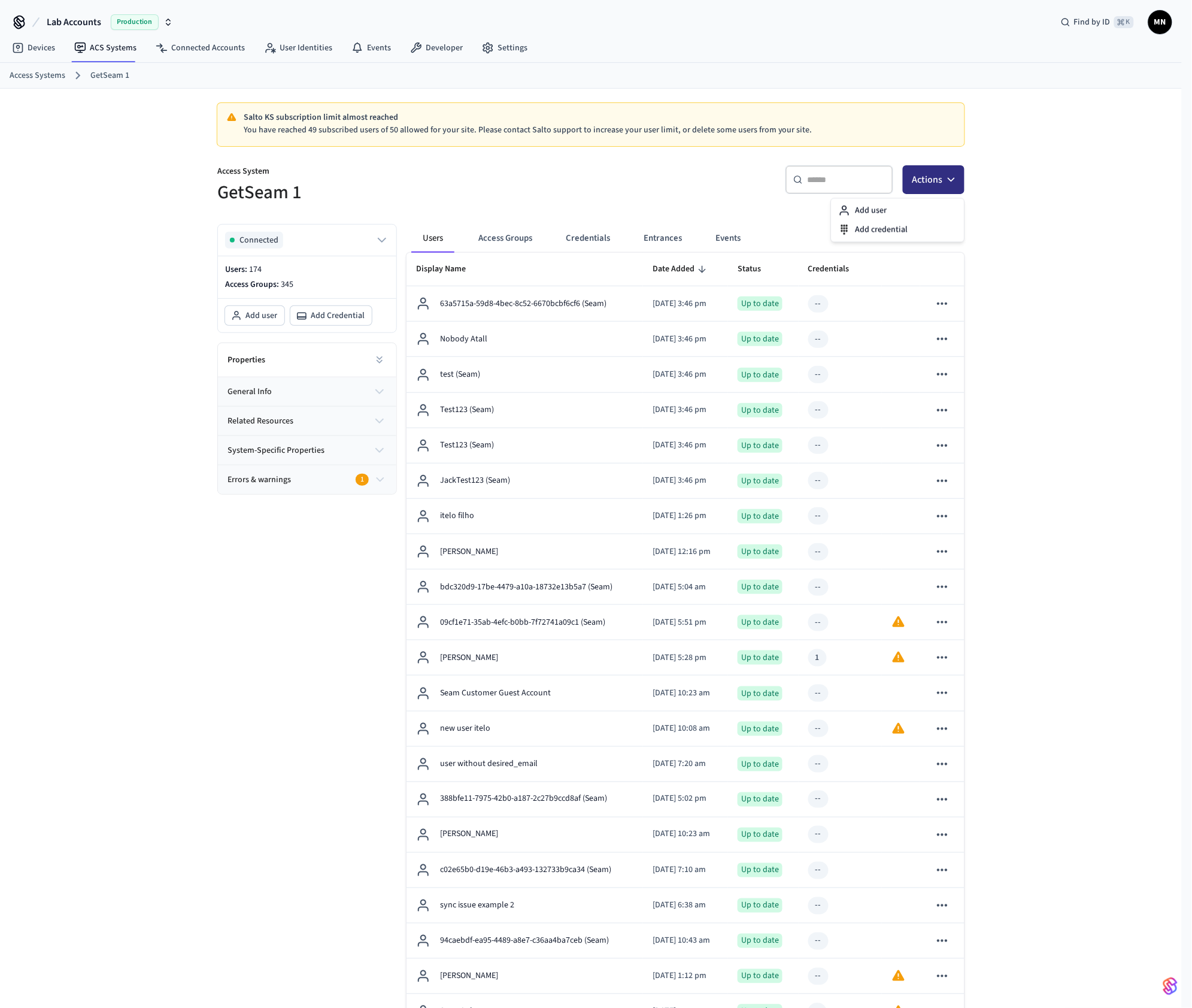
click at [928, 186] on button "Actions" at bounding box center [934, 179] width 61 height 29
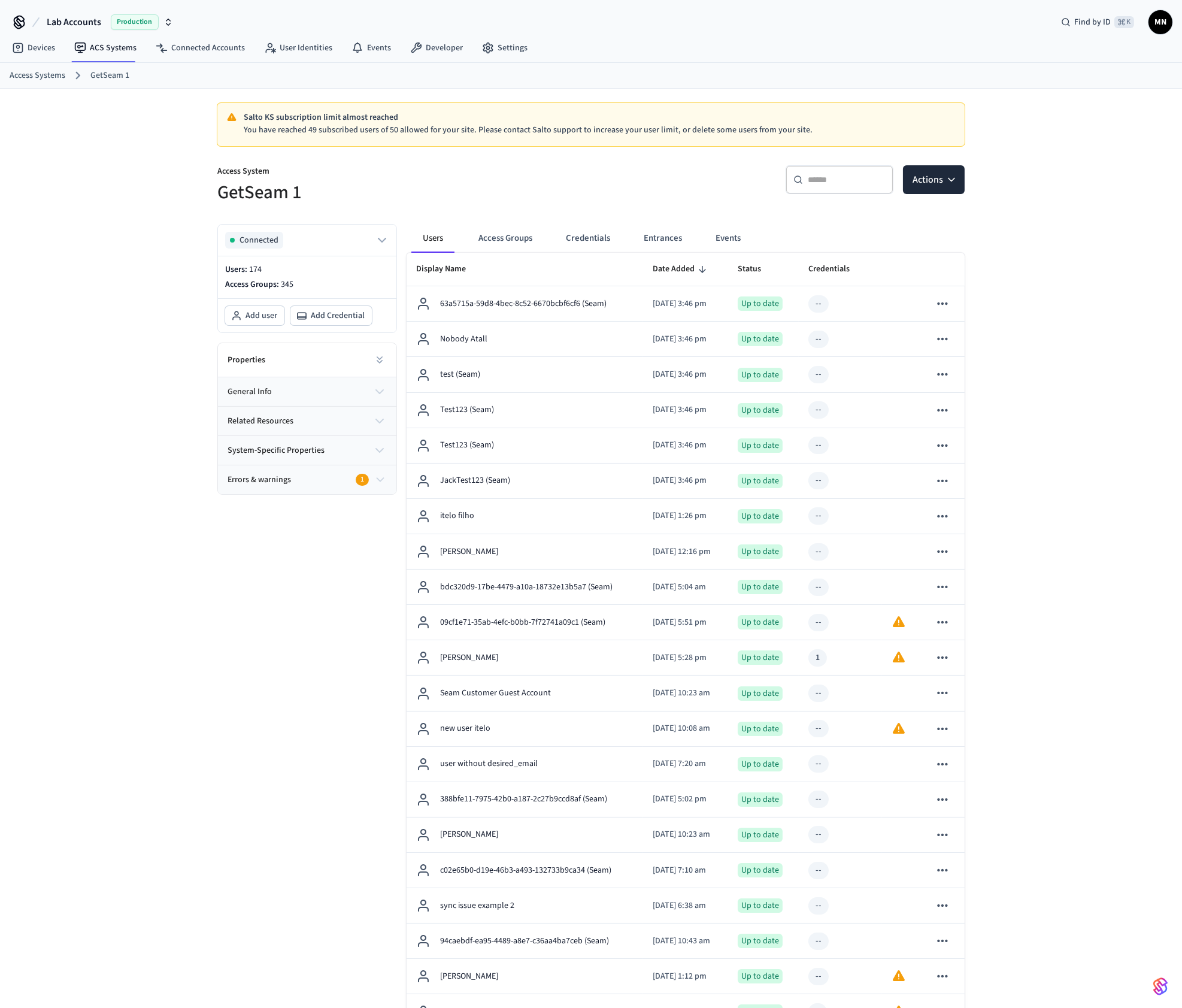
click at [951, 253] on th "sticky table" at bounding box center [943, 269] width 45 height 33
click at [952, 184] on icon "button" at bounding box center [951, 179] width 12 height 12
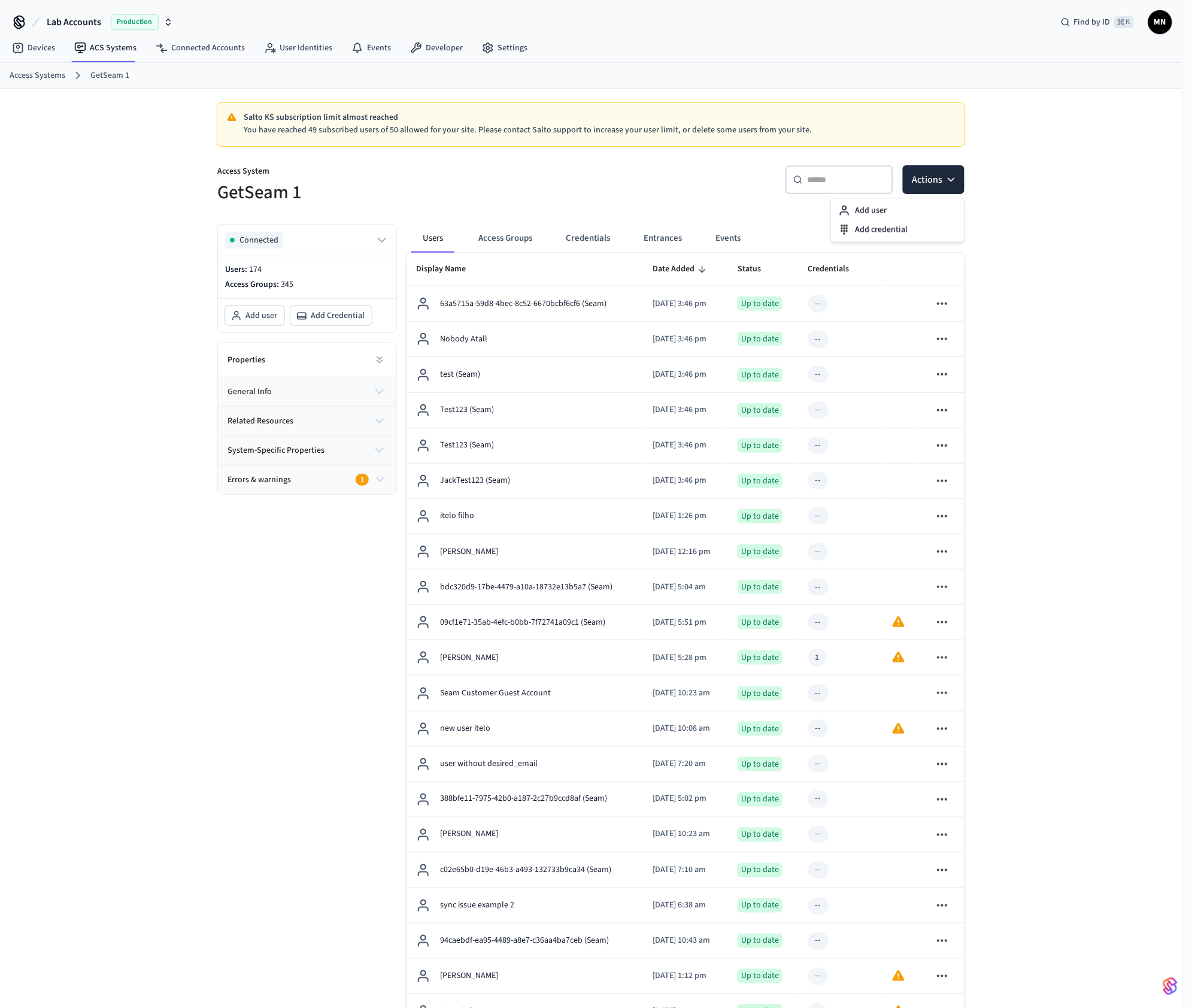
drag, startPoint x: 989, startPoint y: 296, endPoint x: 967, endPoint y: 299, distance: 22.2
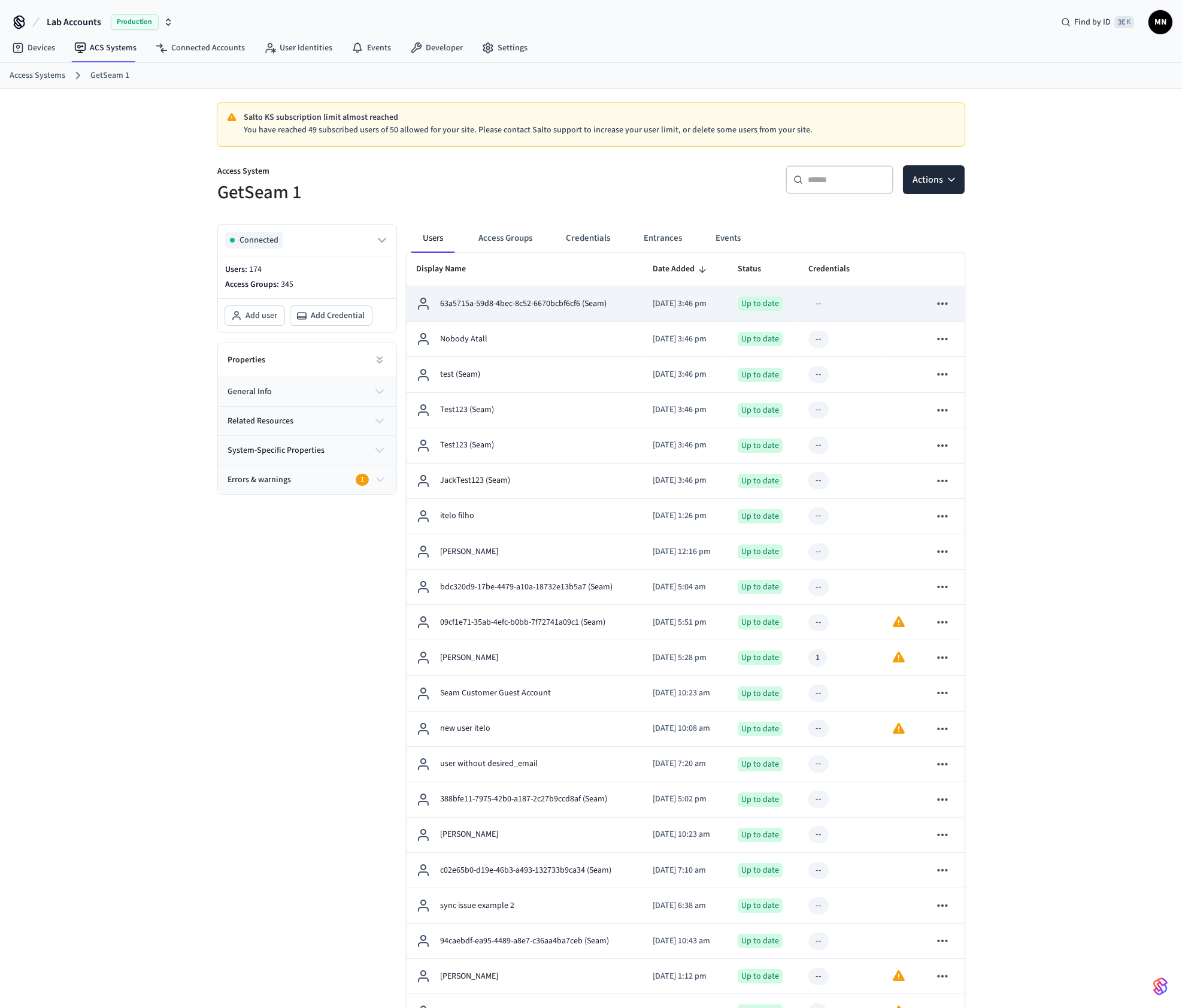
click at [939, 299] on icon "sticky table" at bounding box center [942, 303] width 15 height 15
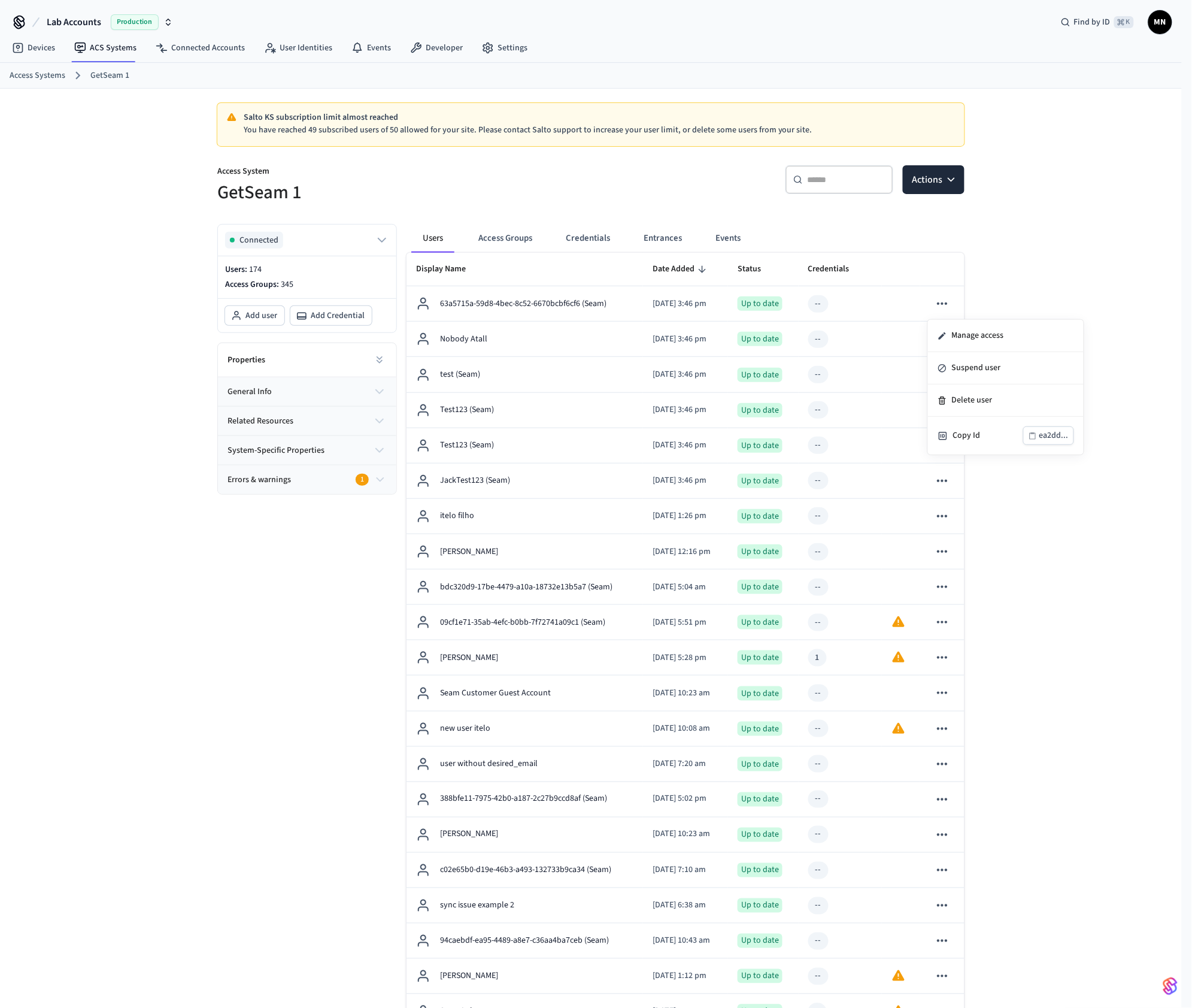
click at [1046, 298] on div at bounding box center [596, 504] width 1192 height 1008
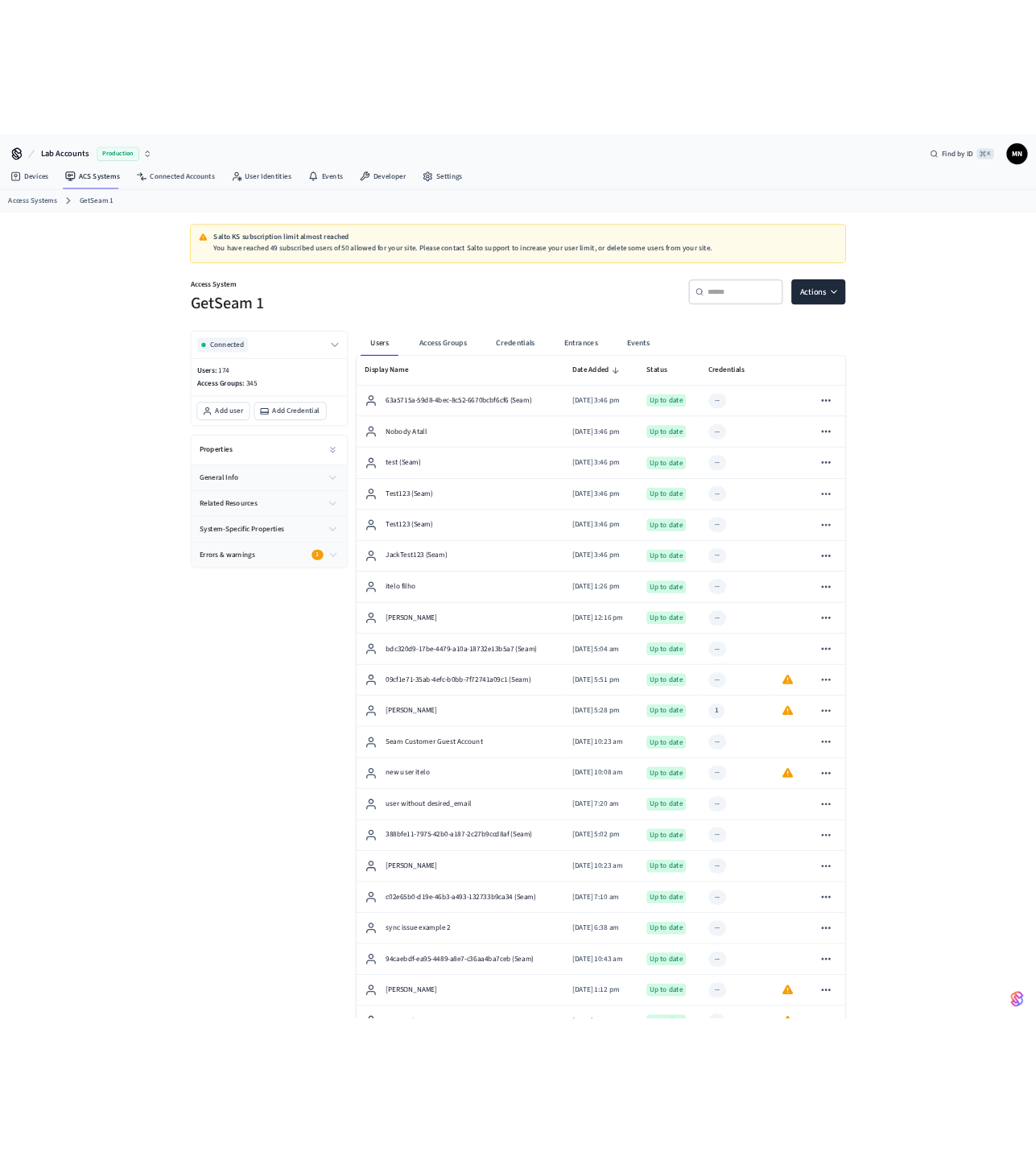
scroll to position [685, 0]
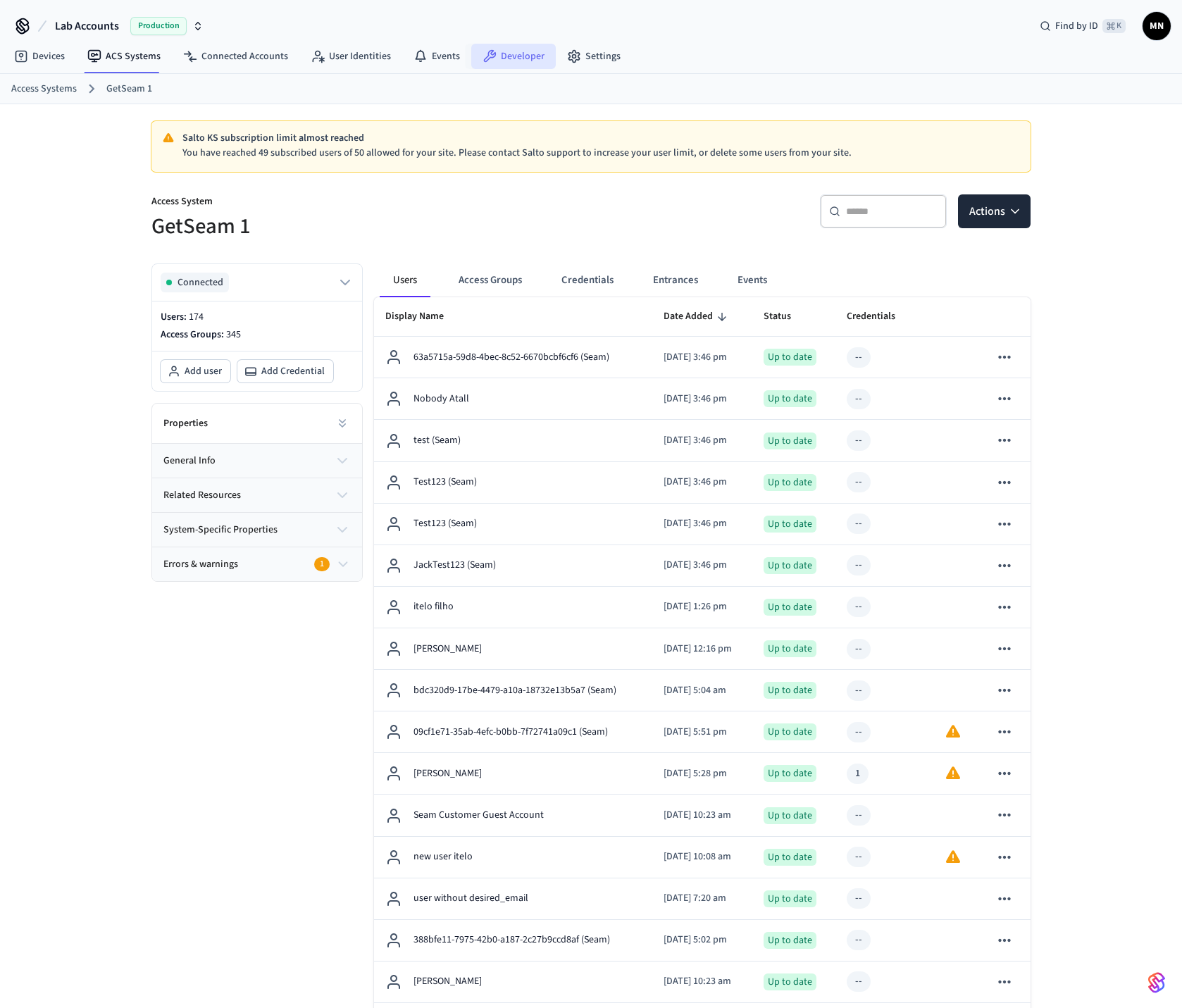
click at [518, 53] on link "Developer" at bounding box center [513, 56] width 84 height 25
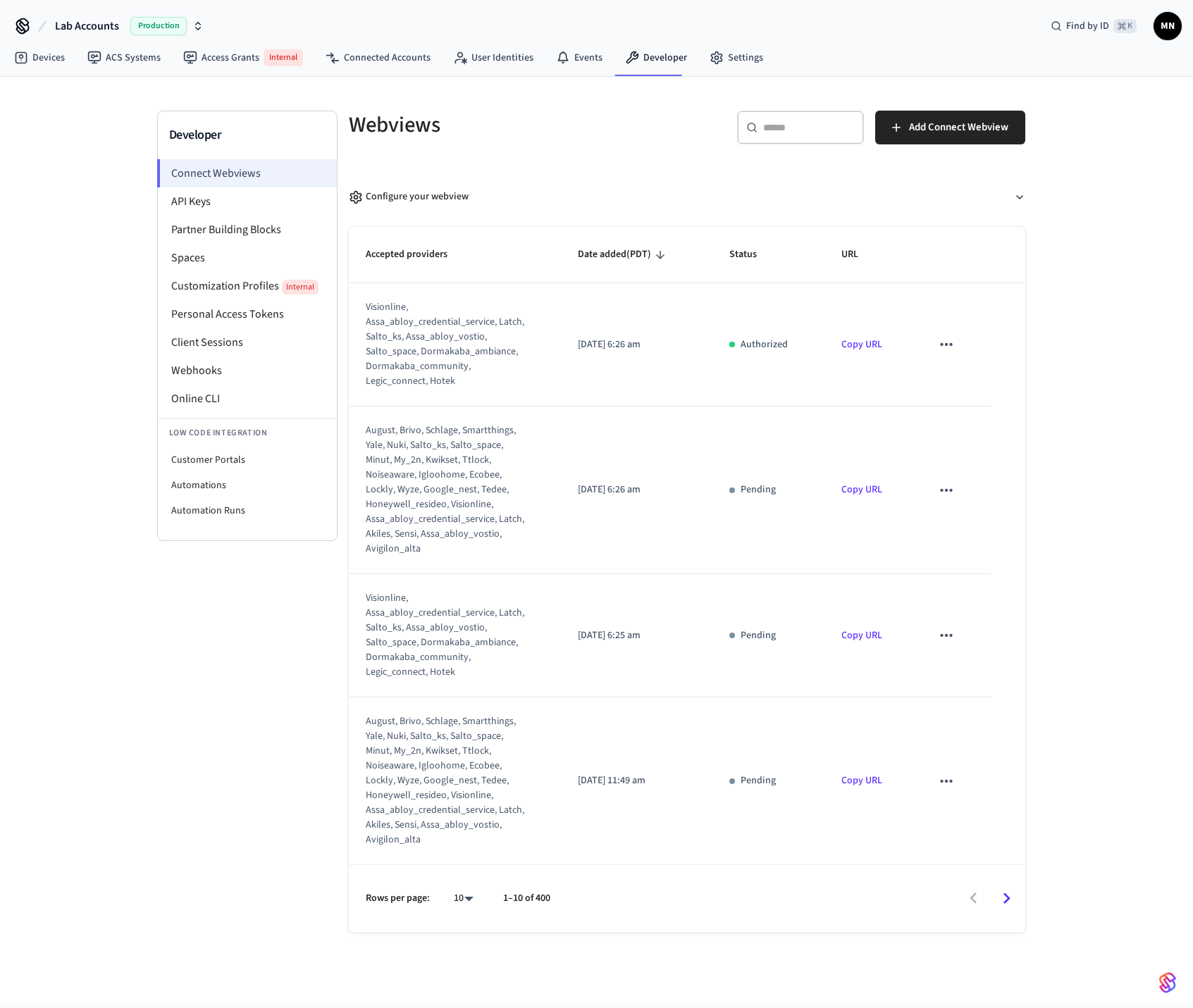
click at [242, 177] on li "Connect Webviews" at bounding box center [246, 173] width 180 height 28
click at [1130, 439] on div "Developer Connect Webviews API Keys Partner Building Blocks Spaces Customizatio…" at bounding box center [596, 540] width 1193 height 926
